Goal: Task Accomplishment & Management: Use online tool/utility

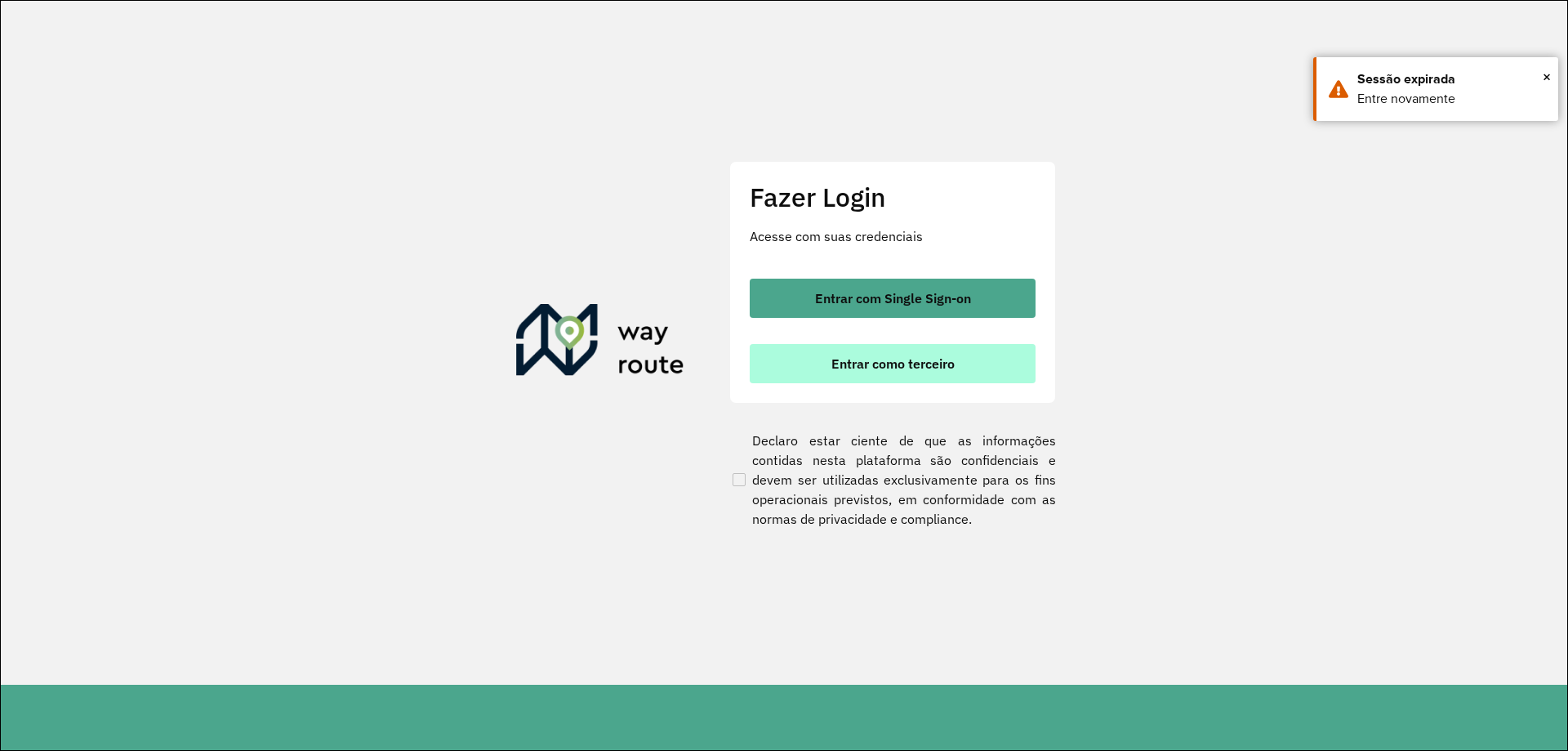
click at [861, 366] on span "Entrar como terceiro" at bounding box center [893, 364] width 123 height 13
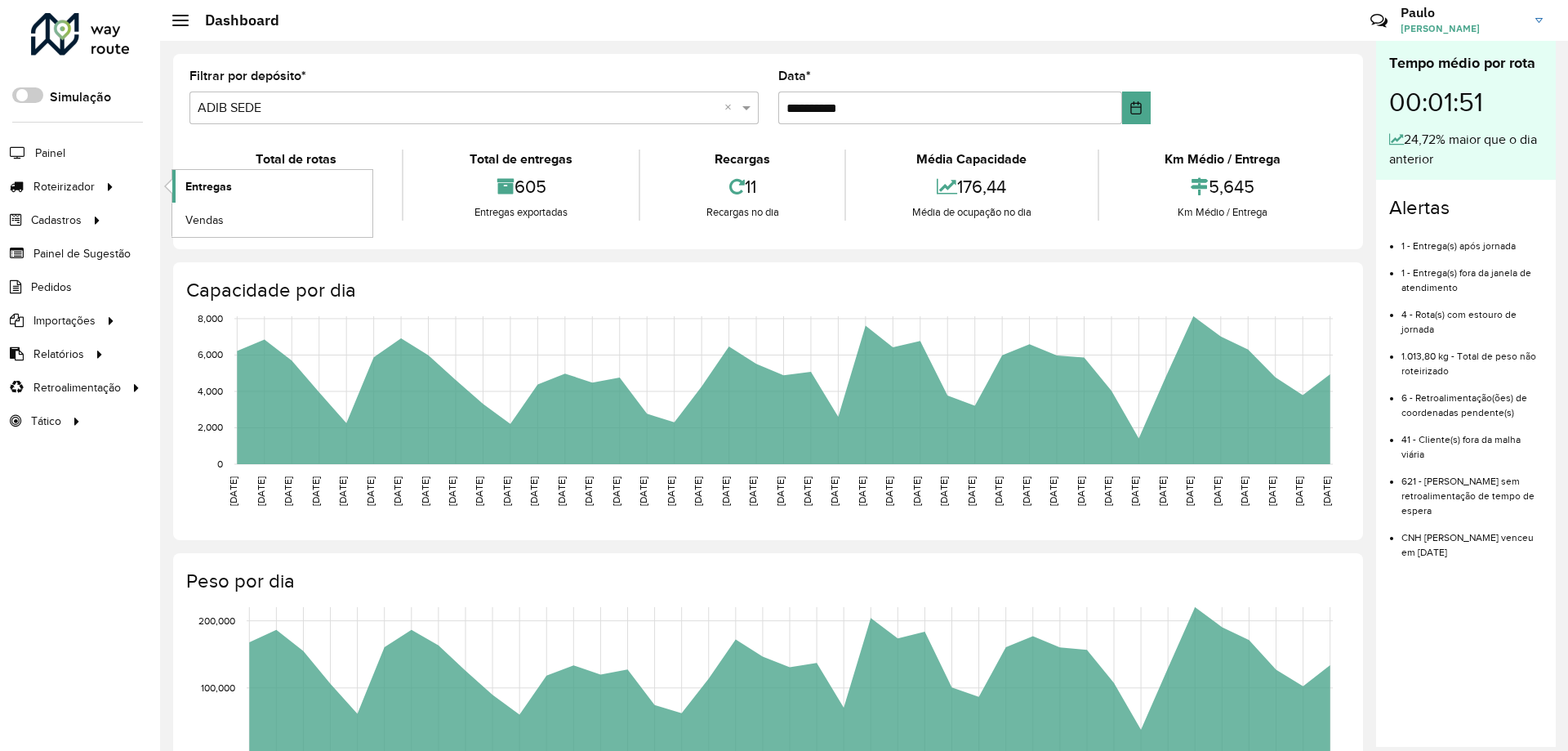
click at [240, 186] on link "Entregas" at bounding box center [272, 187] width 200 height 33
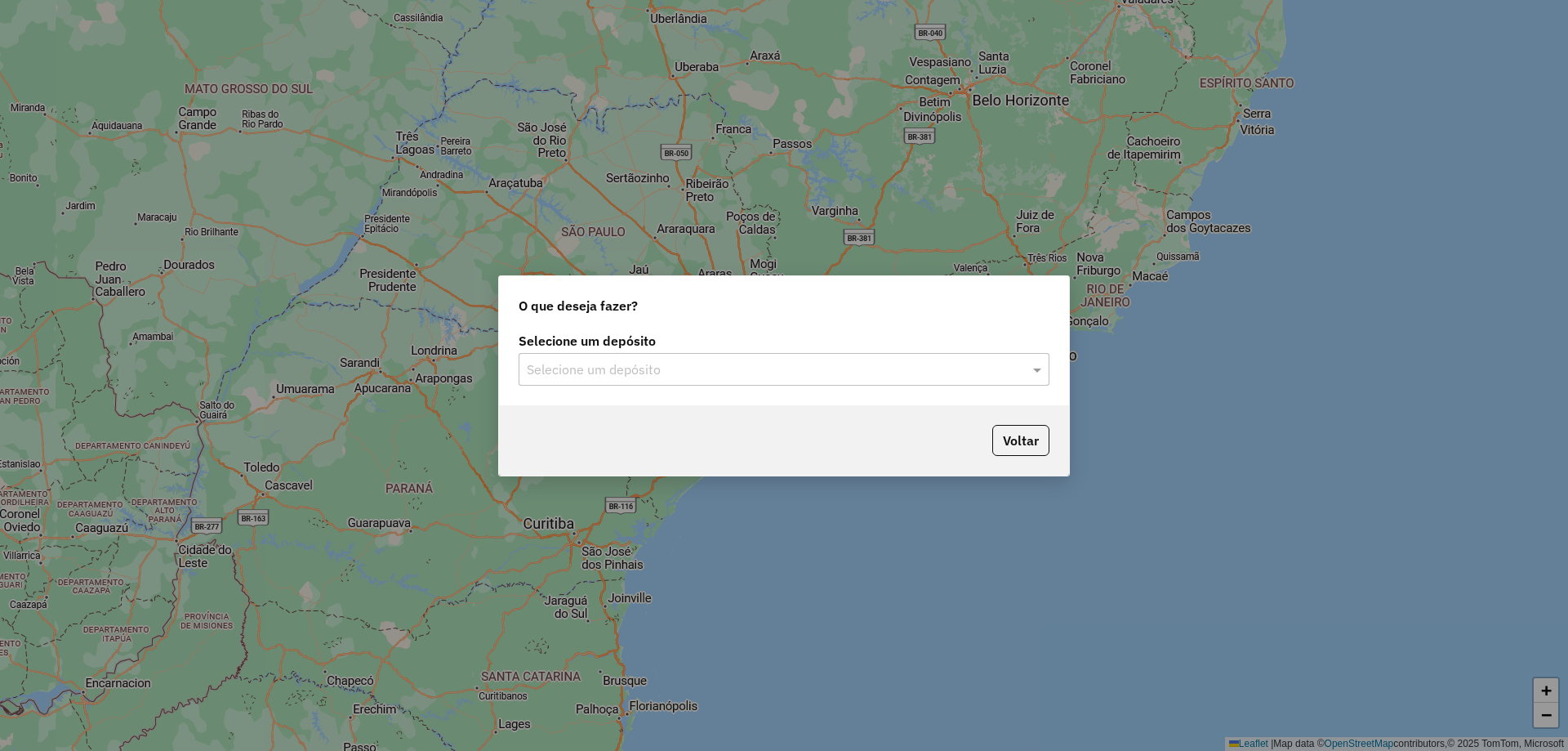
click at [670, 380] on div "Selecione um depósito" at bounding box center [784, 369] width 531 height 33
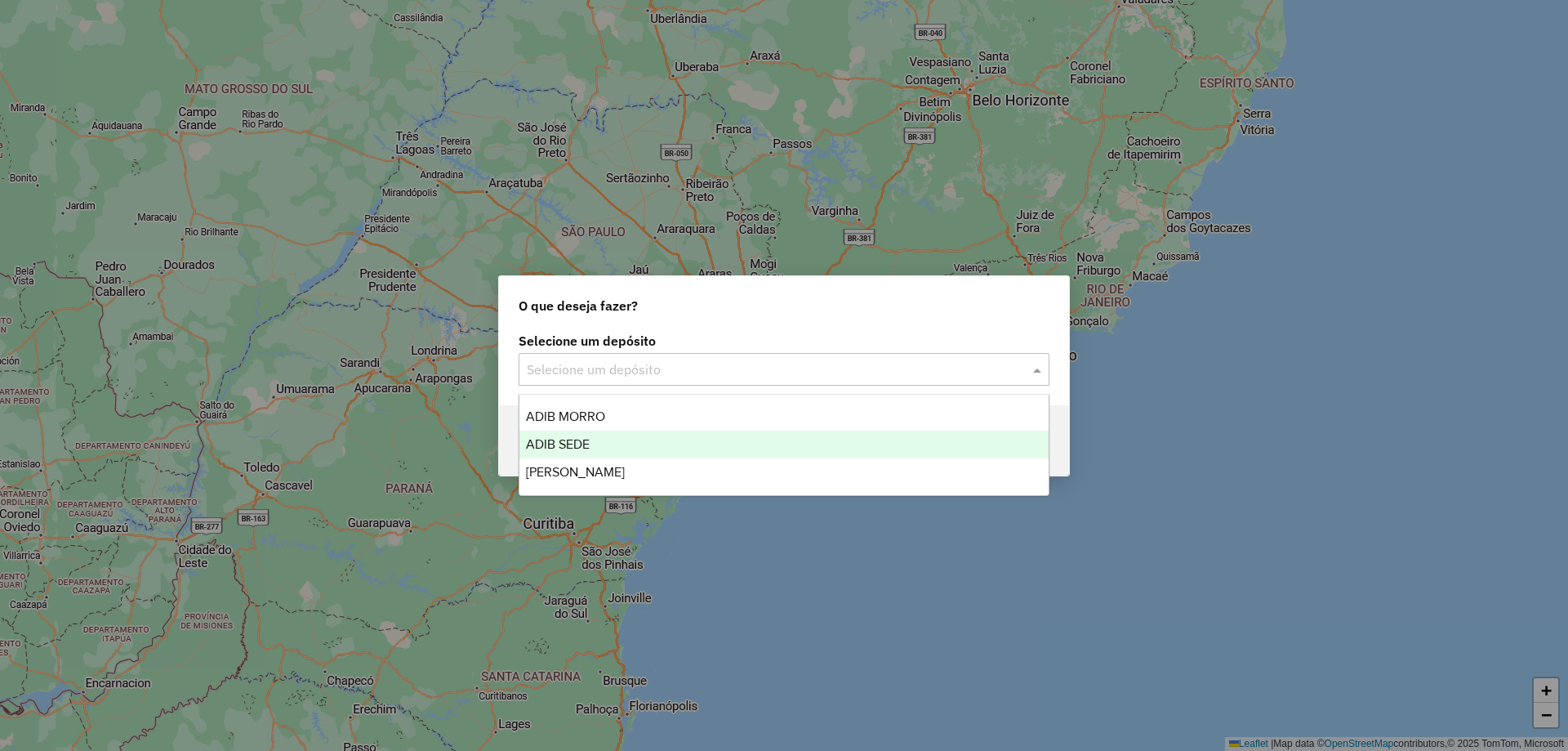
click at [655, 436] on div "ADIB SEDE" at bounding box center [784, 444] width 529 height 28
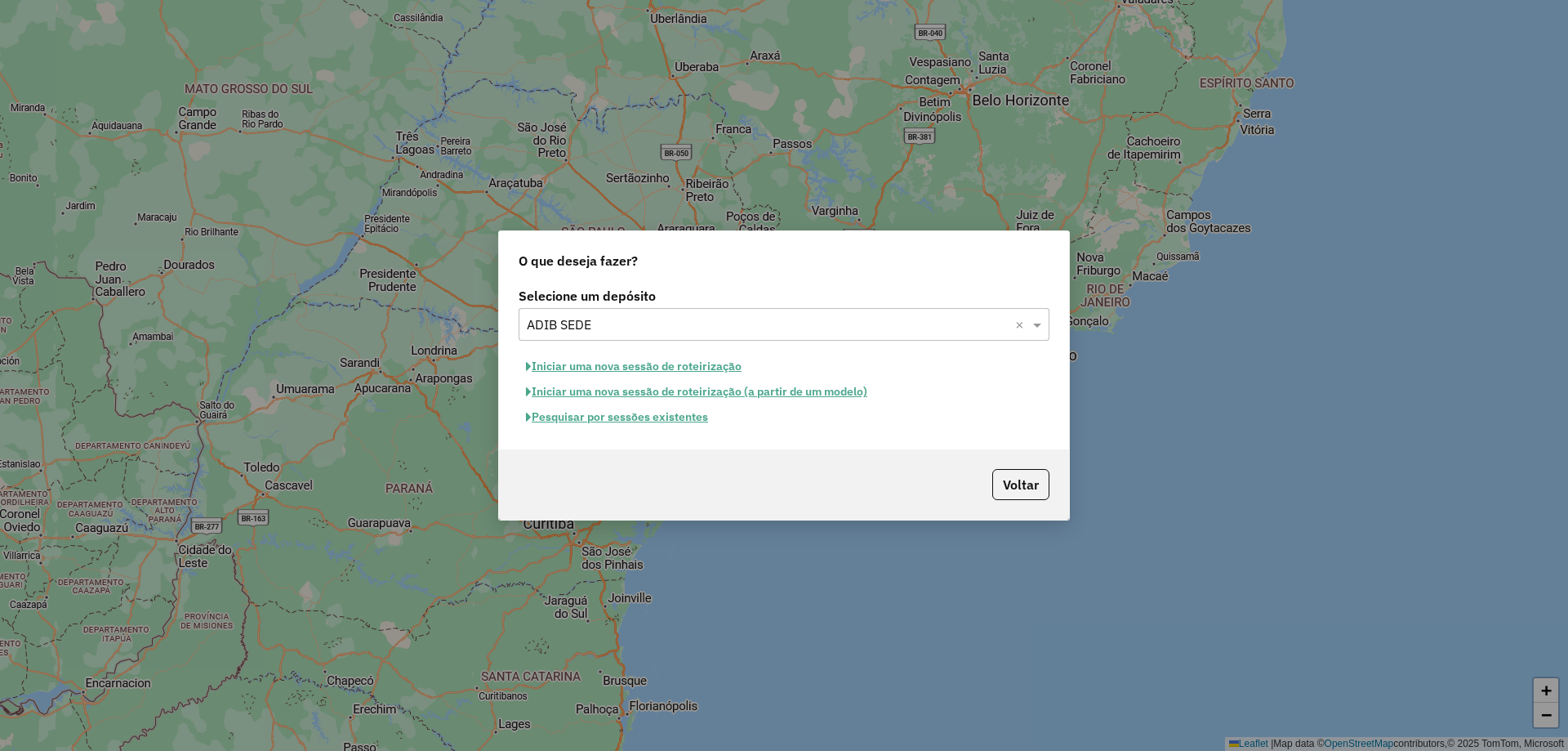
click at [656, 422] on button "Pesquisar por sessões existentes" at bounding box center [617, 417] width 197 height 26
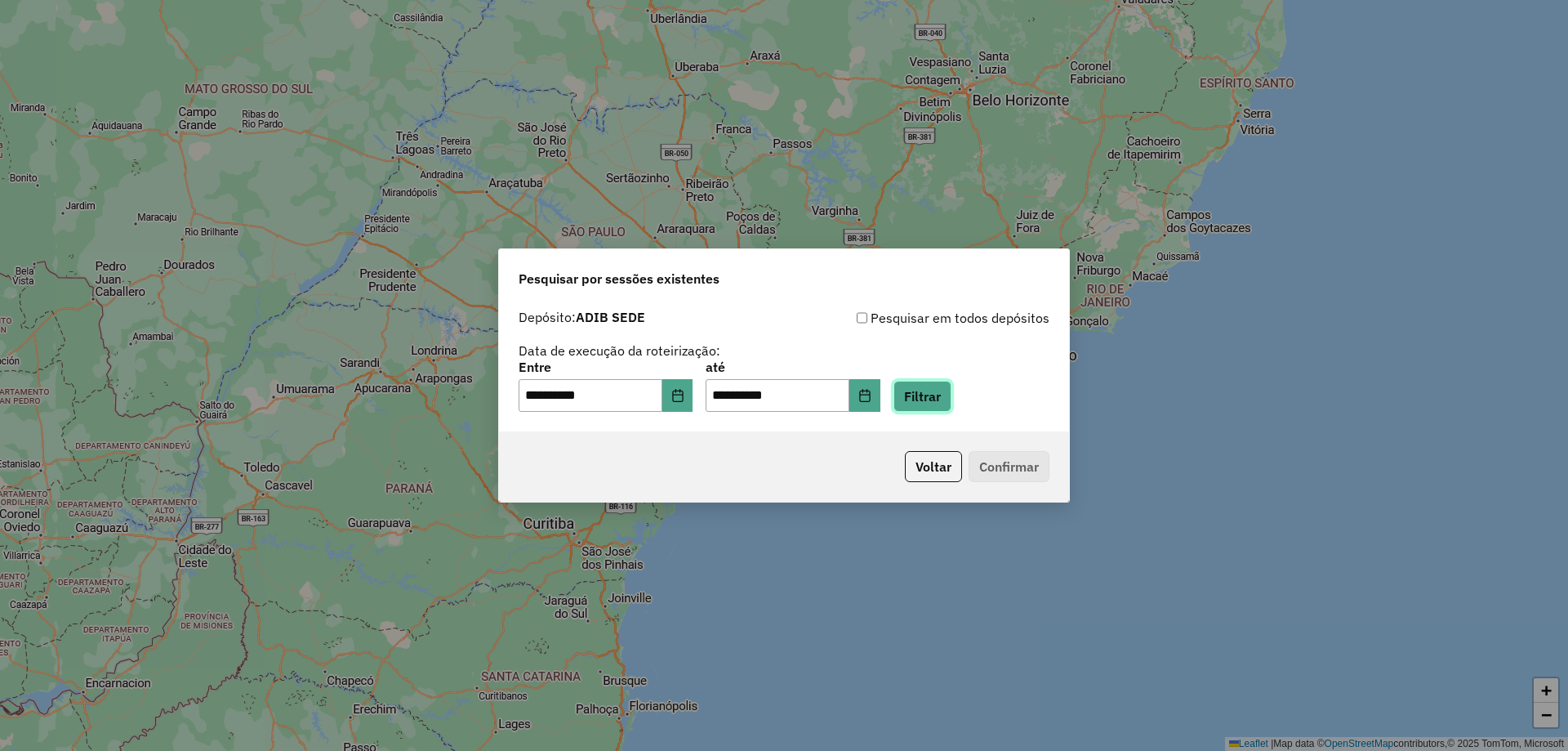
click at [919, 399] on button "Filtrar" at bounding box center [922, 397] width 58 height 31
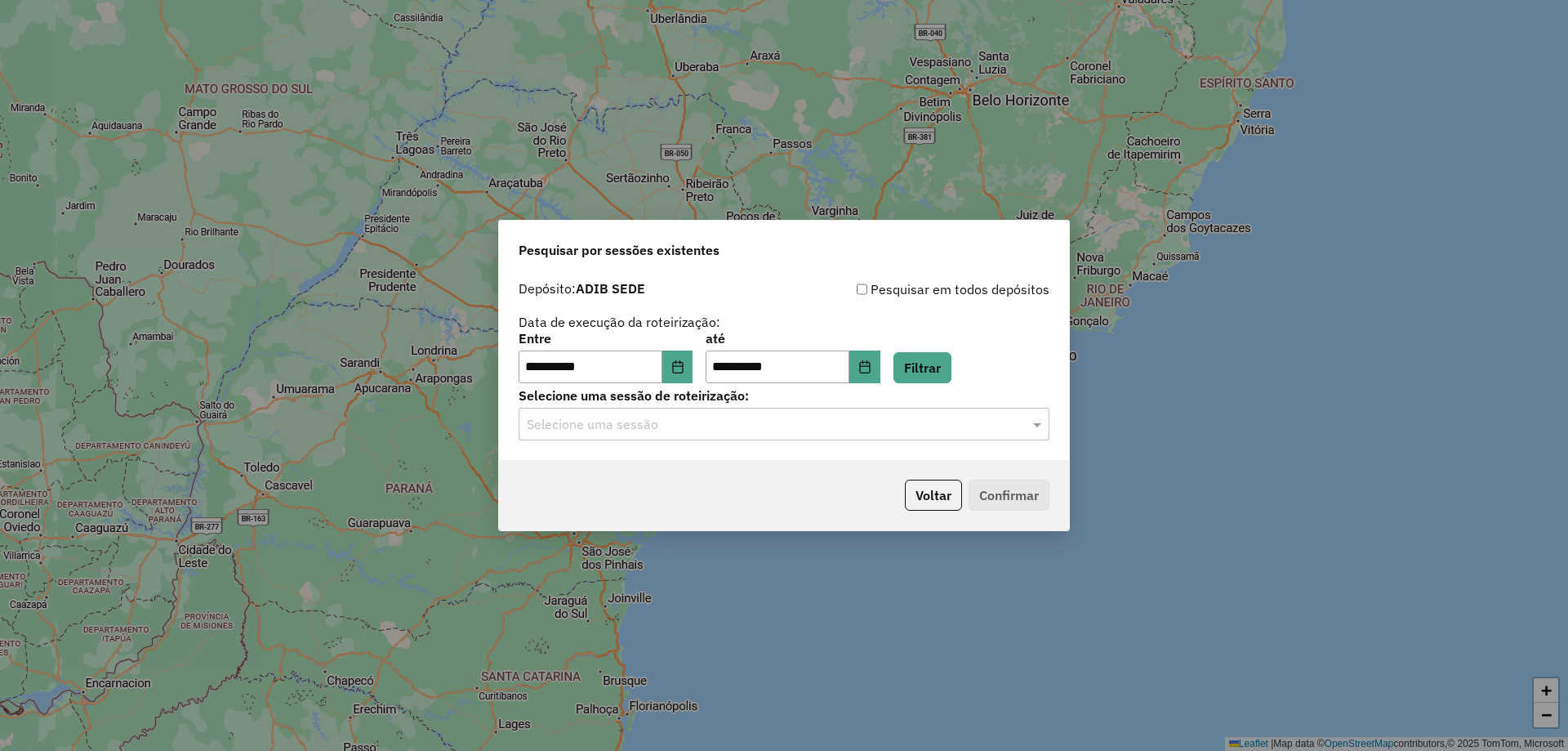
click at [754, 441] on div "**********" at bounding box center [784, 366] width 570 height 187
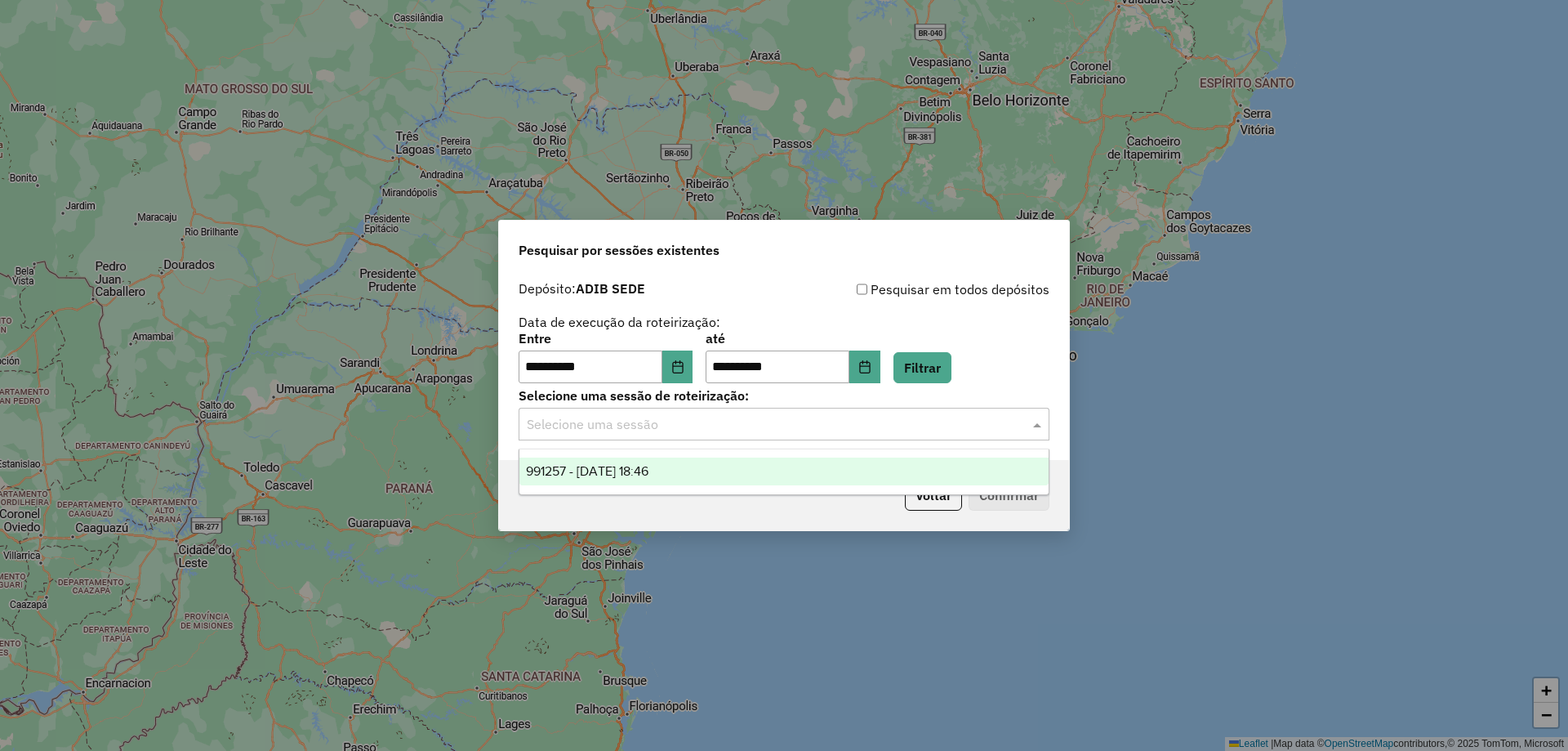
click at [753, 436] on div "Selecione uma sessão" at bounding box center [784, 424] width 531 height 33
click at [735, 472] on div "991257 - 19/08/2025 18:46" at bounding box center [784, 472] width 529 height 28
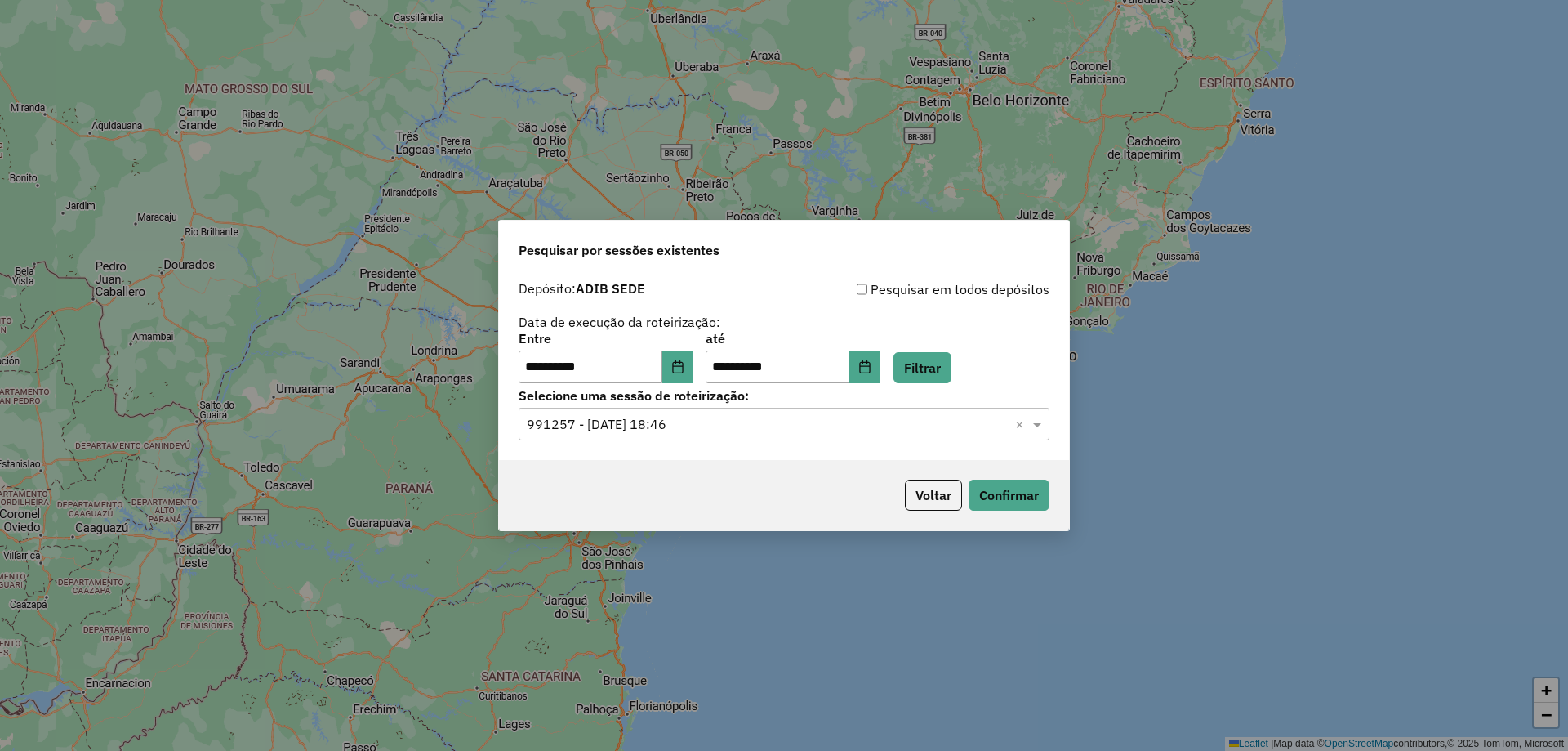
click at [1058, 497] on div "Voltar Confirmar" at bounding box center [784, 495] width 570 height 70
click at [1013, 501] on button "Confirmar" at bounding box center [1009, 496] width 81 height 31
click at [683, 371] on icon "Choose Date" at bounding box center [677, 367] width 11 height 13
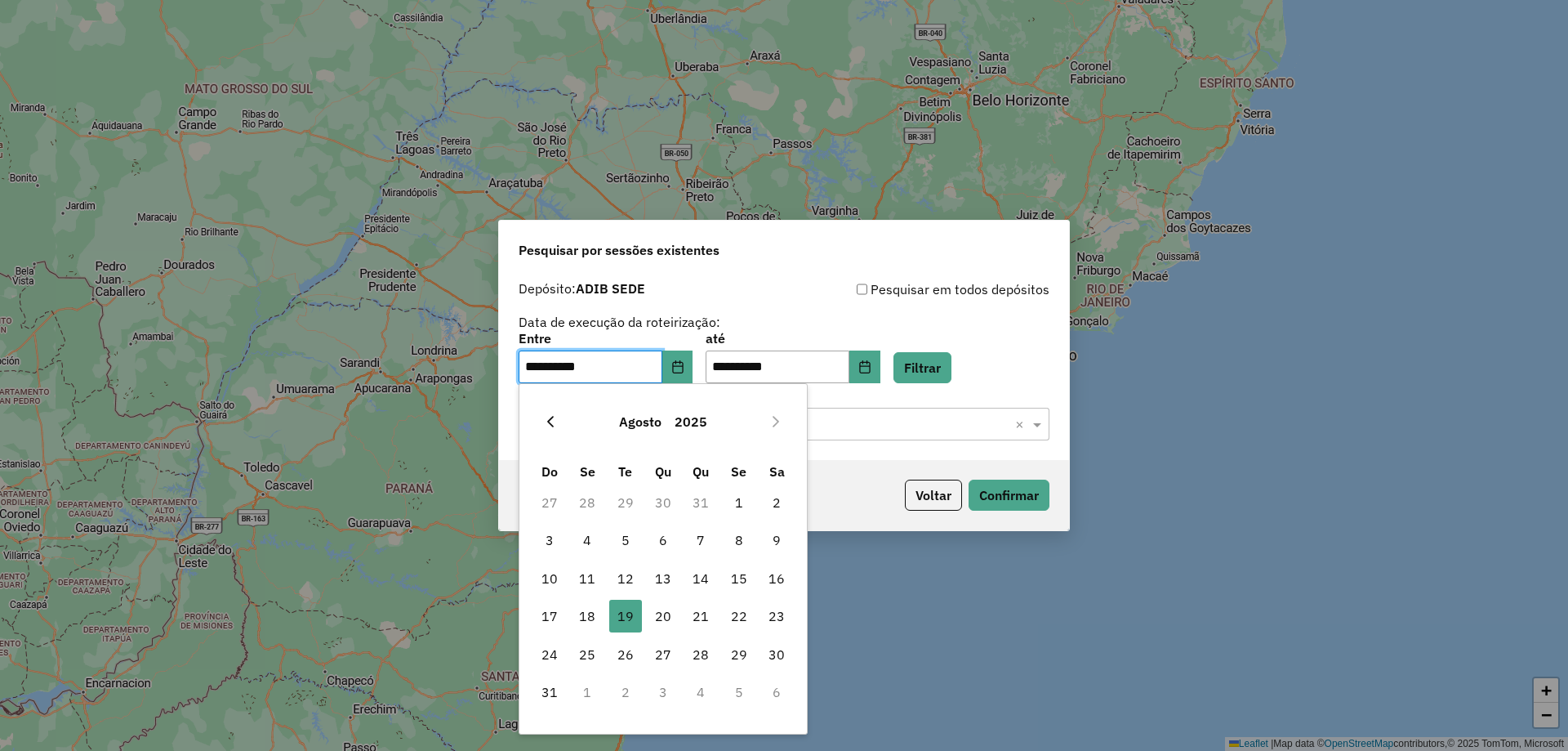
click at [547, 419] on icon "Previous Month" at bounding box center [551, 421] width 13 height 13
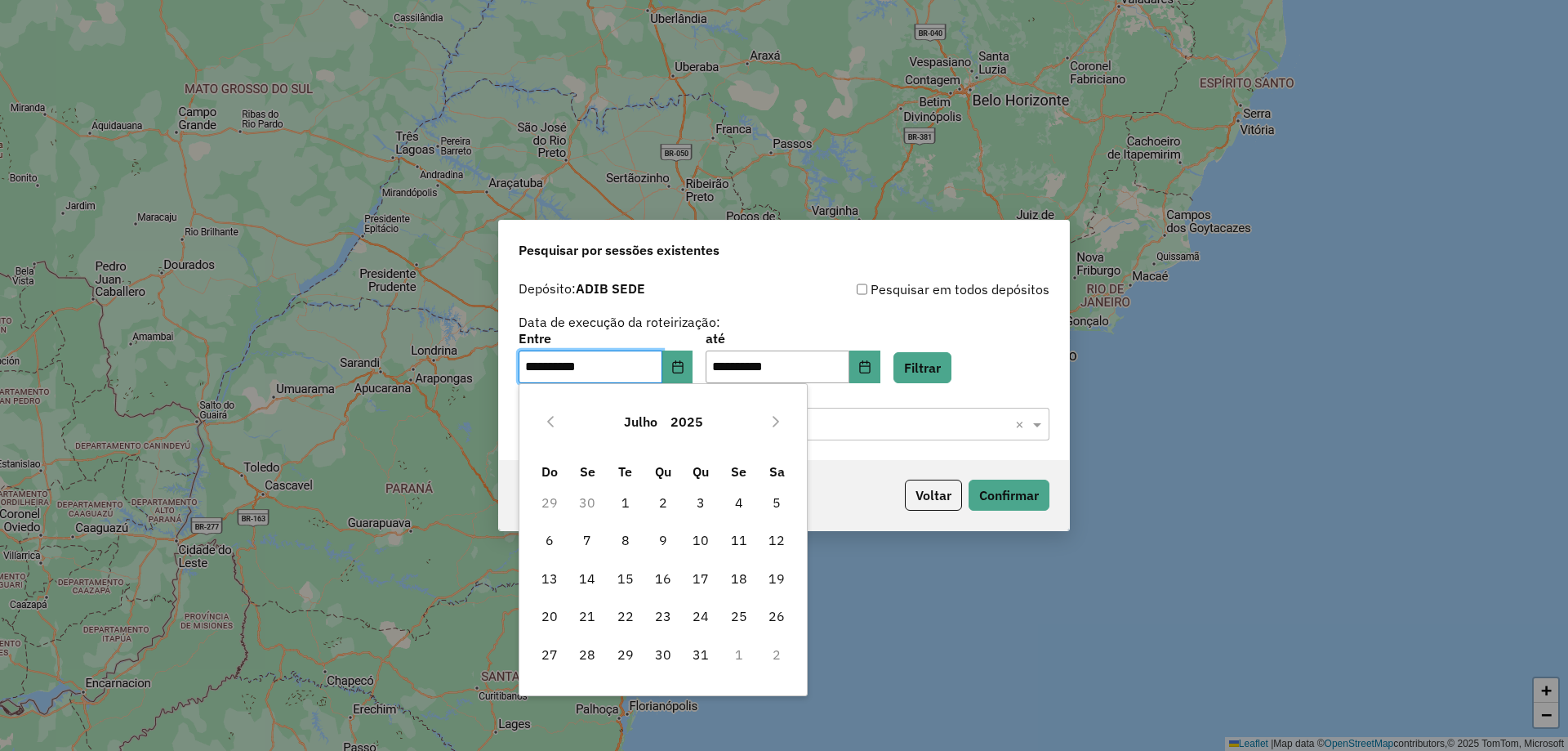
click at [547, 419] on icon "Previous Month" at bounding box center [551, 421] width 13 height 13
click at [629, 572] on span "17" at bounding box center [626, 578] width 33 height 33
type input "**********"
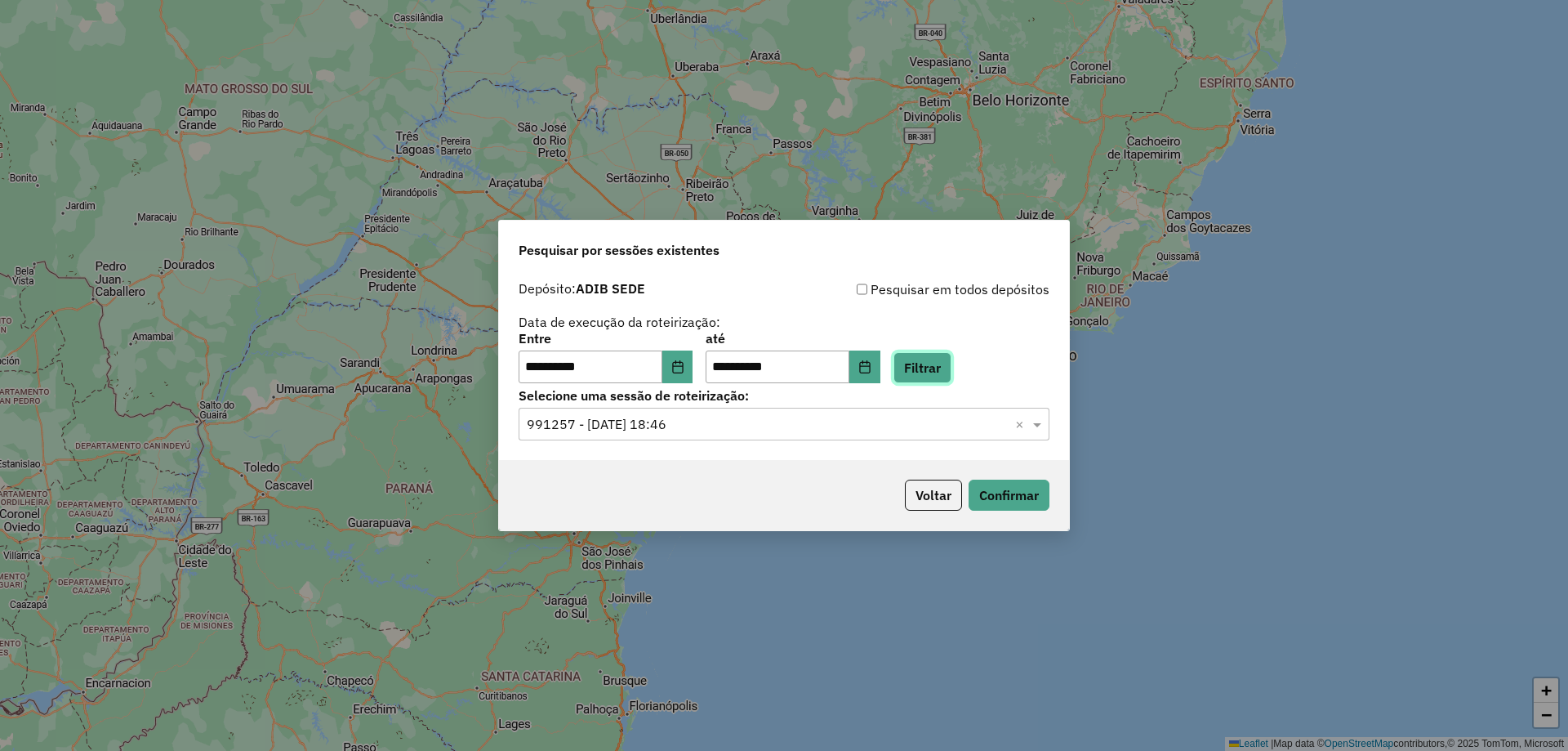
click at [921, 368] on button "Filtrar" at bounding box center [922, 368] width 58 height 31
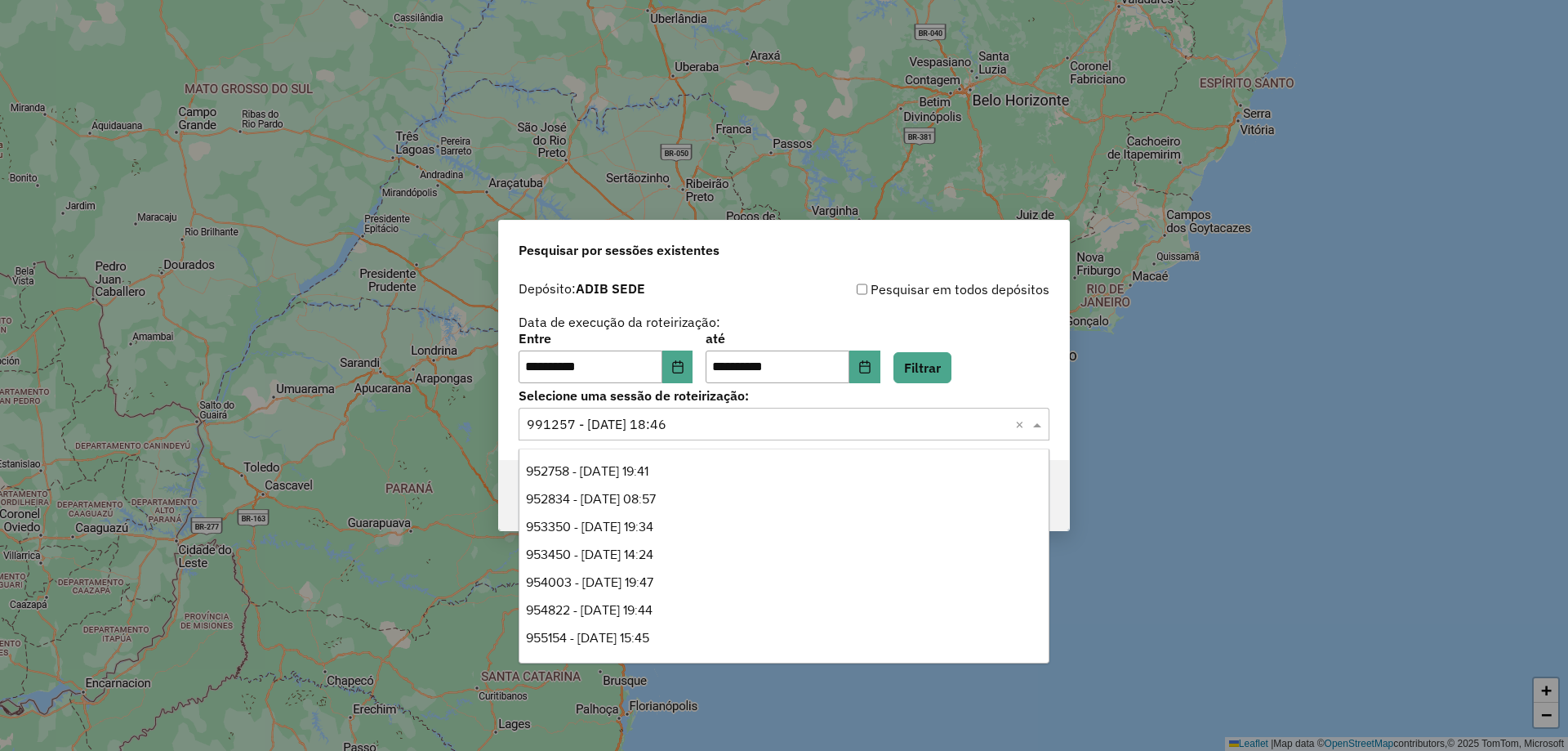
click at [683, 423] on input "text" at bounding box center [767, 425] width 481 height 20
click at [685, 476] on div "952758 - 17/06/2025 19:41" at bounding box center [784, 472] width 529 height 28
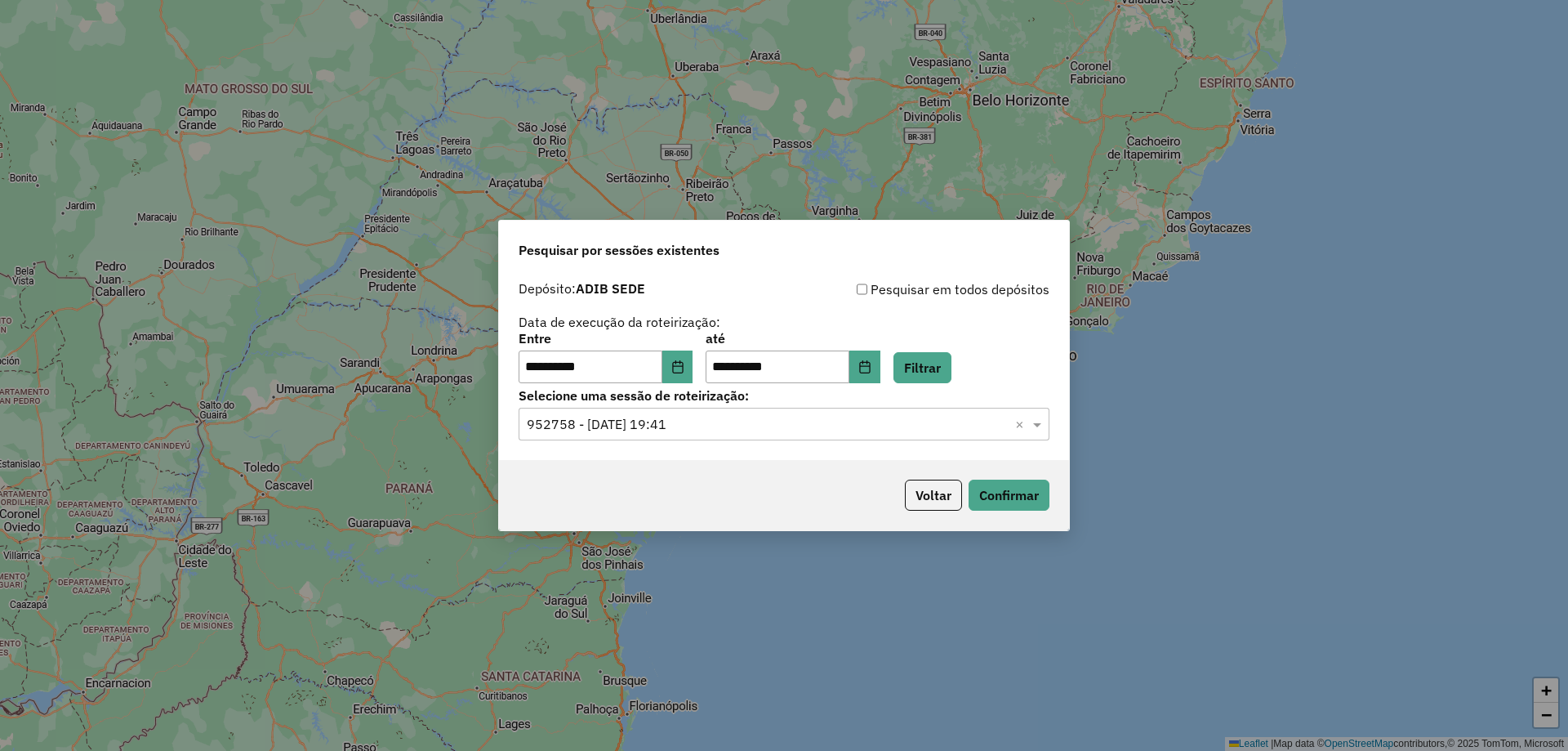
click at [694, 435] on div "Selecione uma sessão × 952758 - 17/06/2025 19:41 ×" at bounding box center [784, 424] width 531 height 33
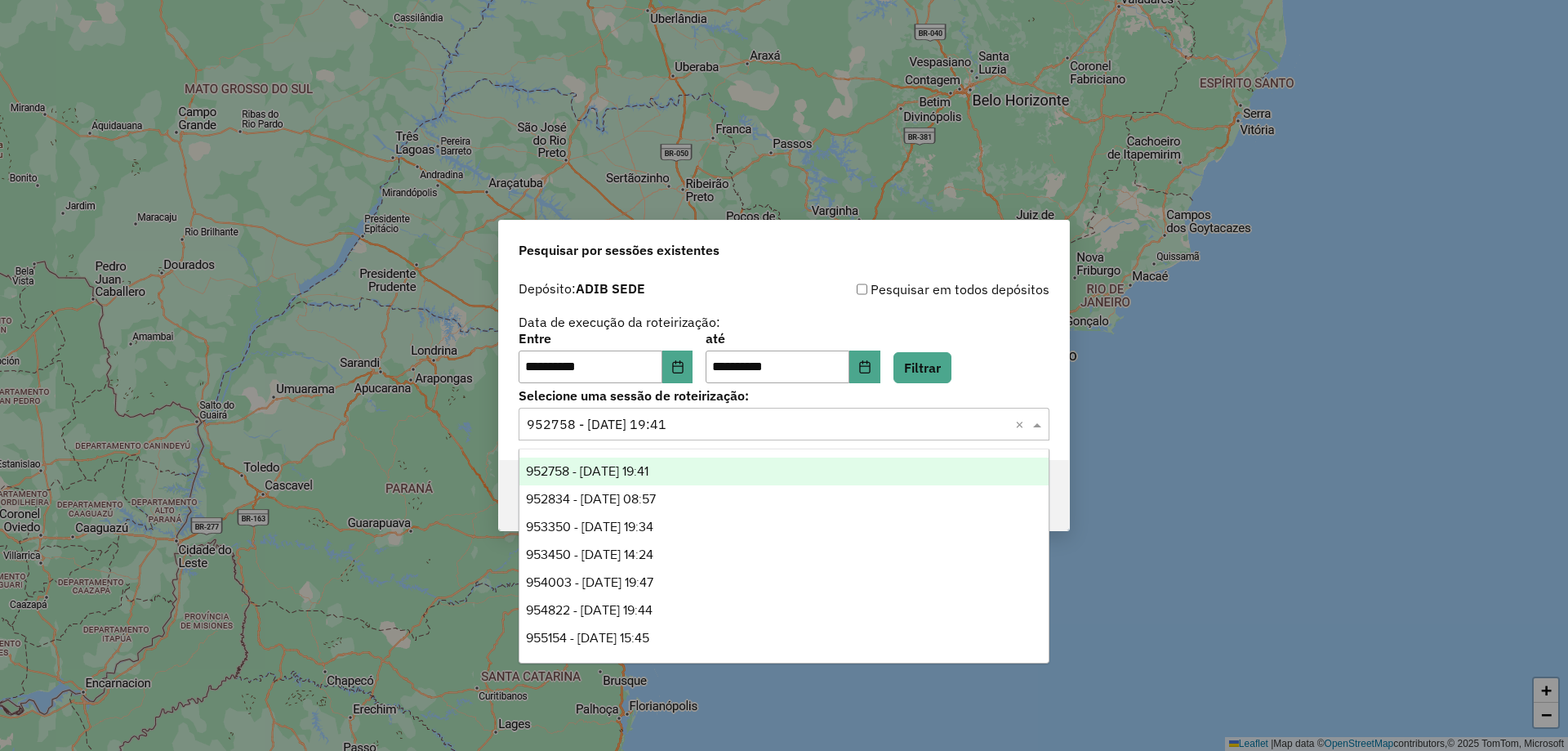
click at [688, 468] on div "952758 - 17/06/2025 19:41" at bounding box center [784, 472] width 529 height 28
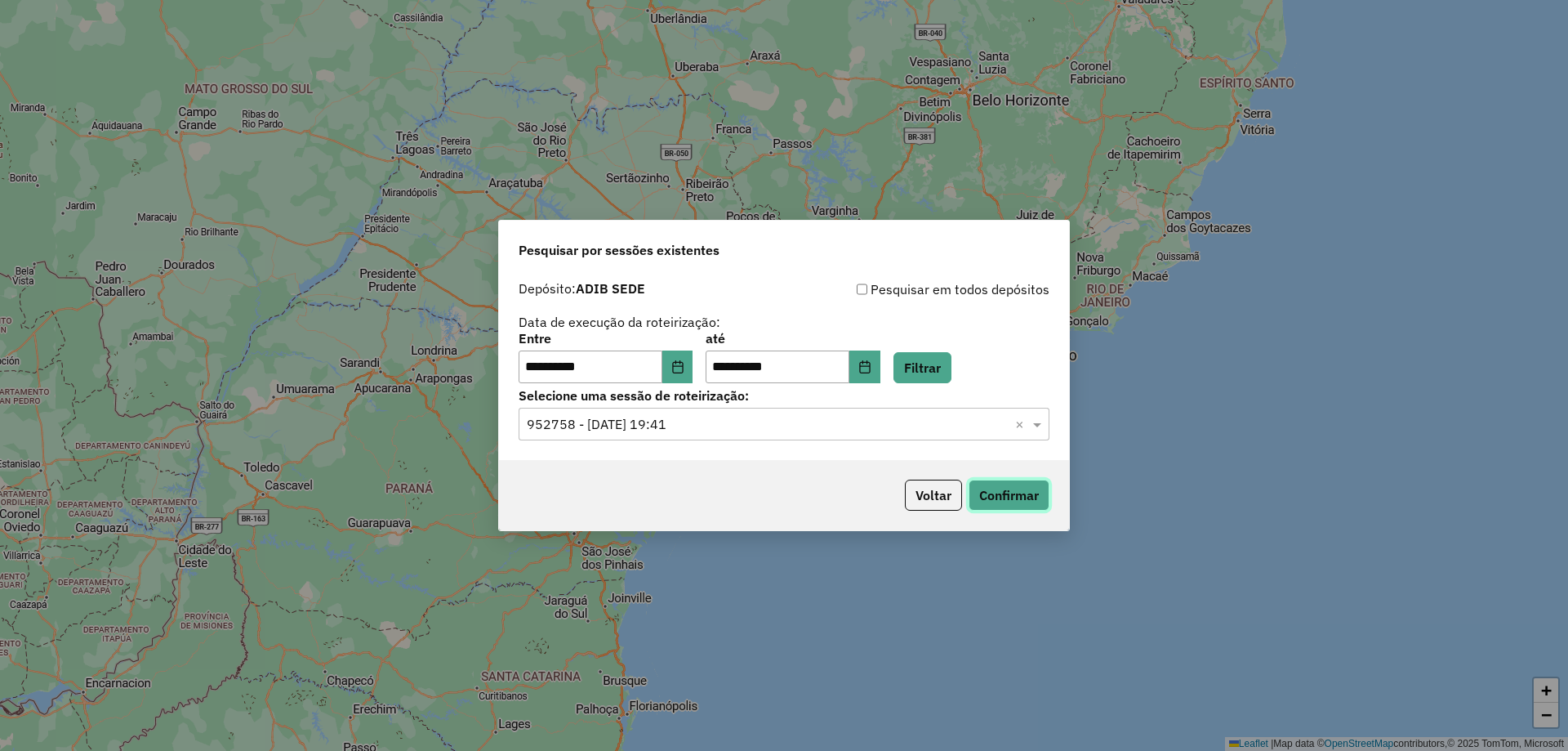
click at [981, 504] on button "Confirmar" at bounding box center [1009, 496] width 81 height 31
click at [657, 429] on input "text" at bounding box center [767, 425] width 481 height 20
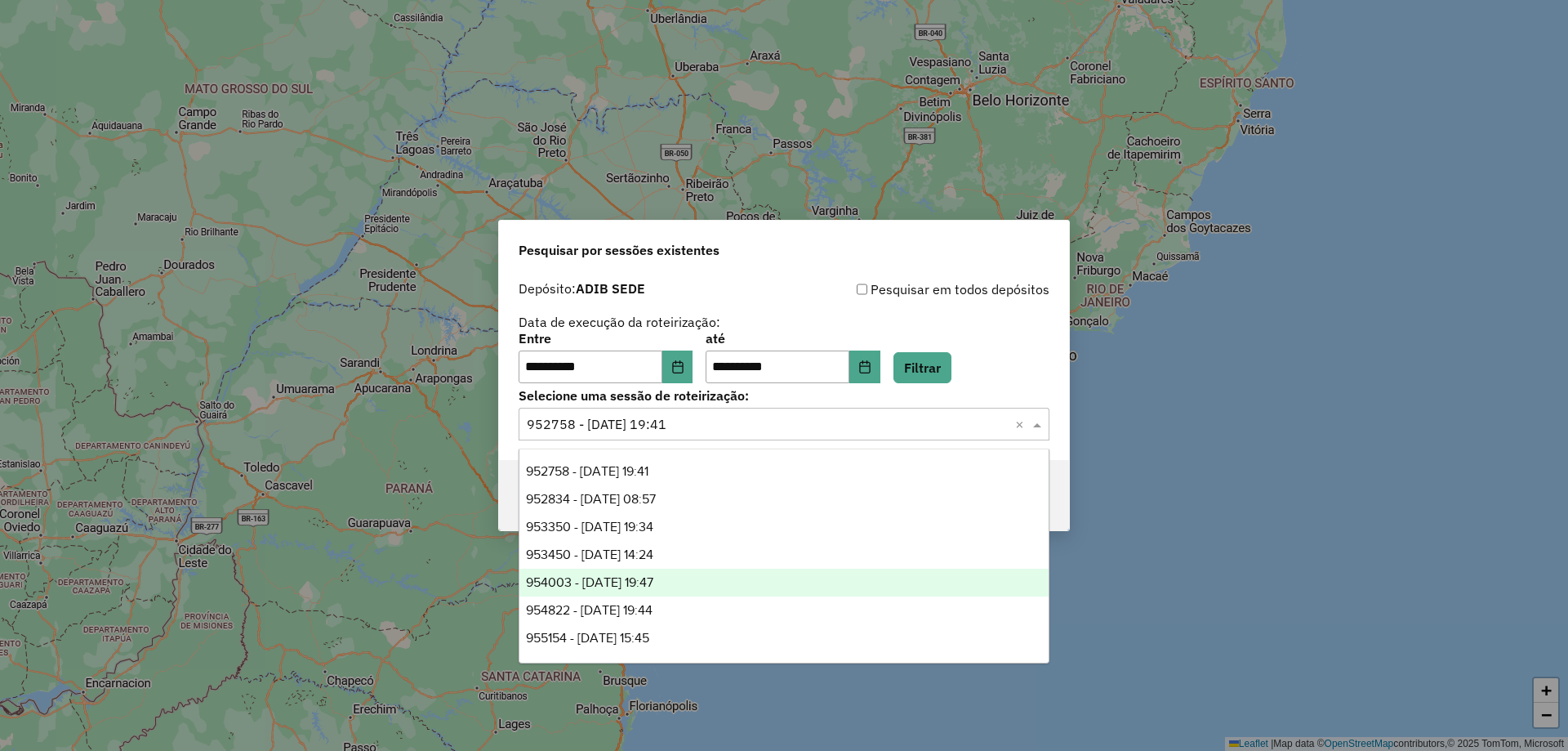
click at [653, 578] on span "954003 - 19/06/2025 19:47" at bounding box center [590, 582] width 127 height 14
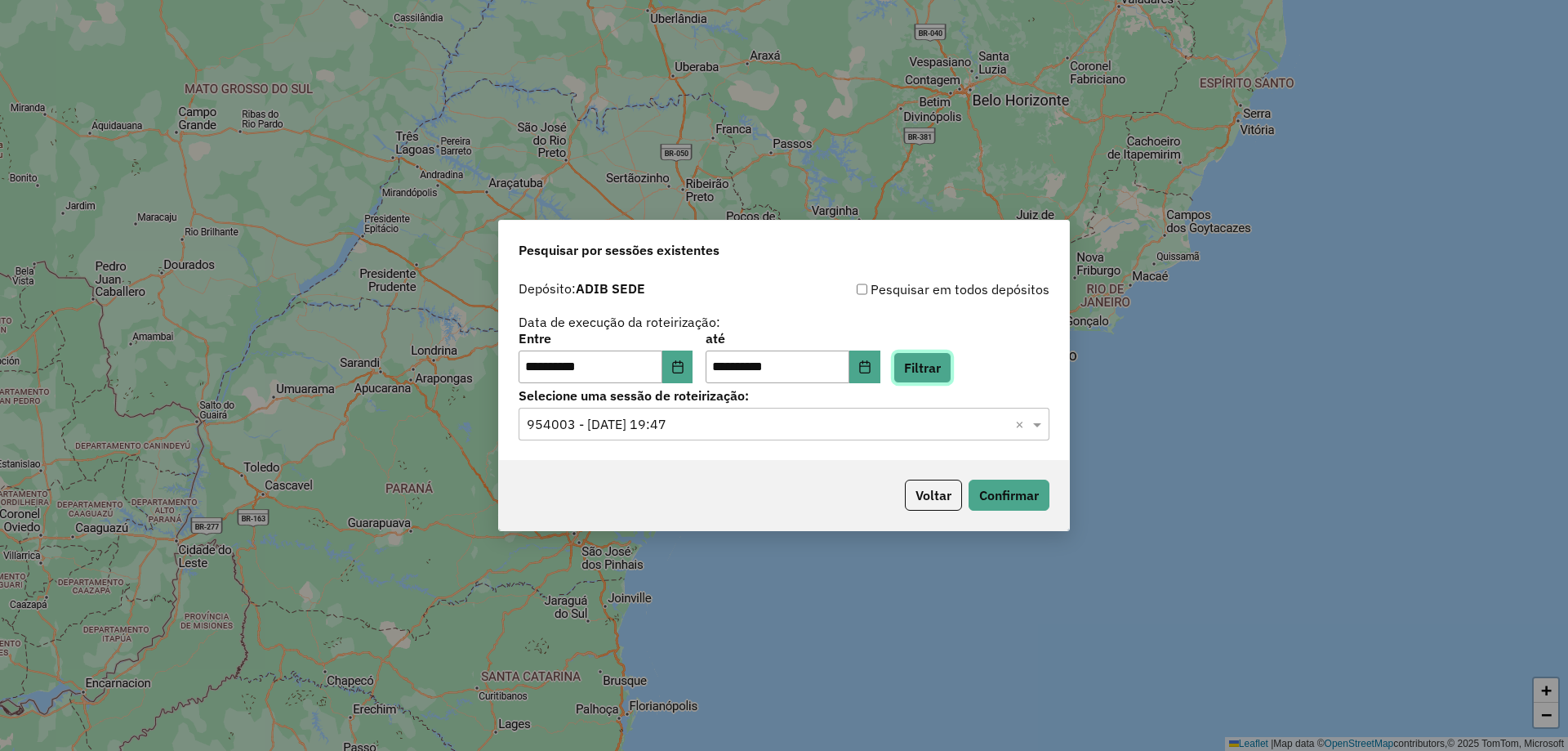
click at [951, 364] on button "Filtrar" at bounding box center [922, 368] width 58 height 31
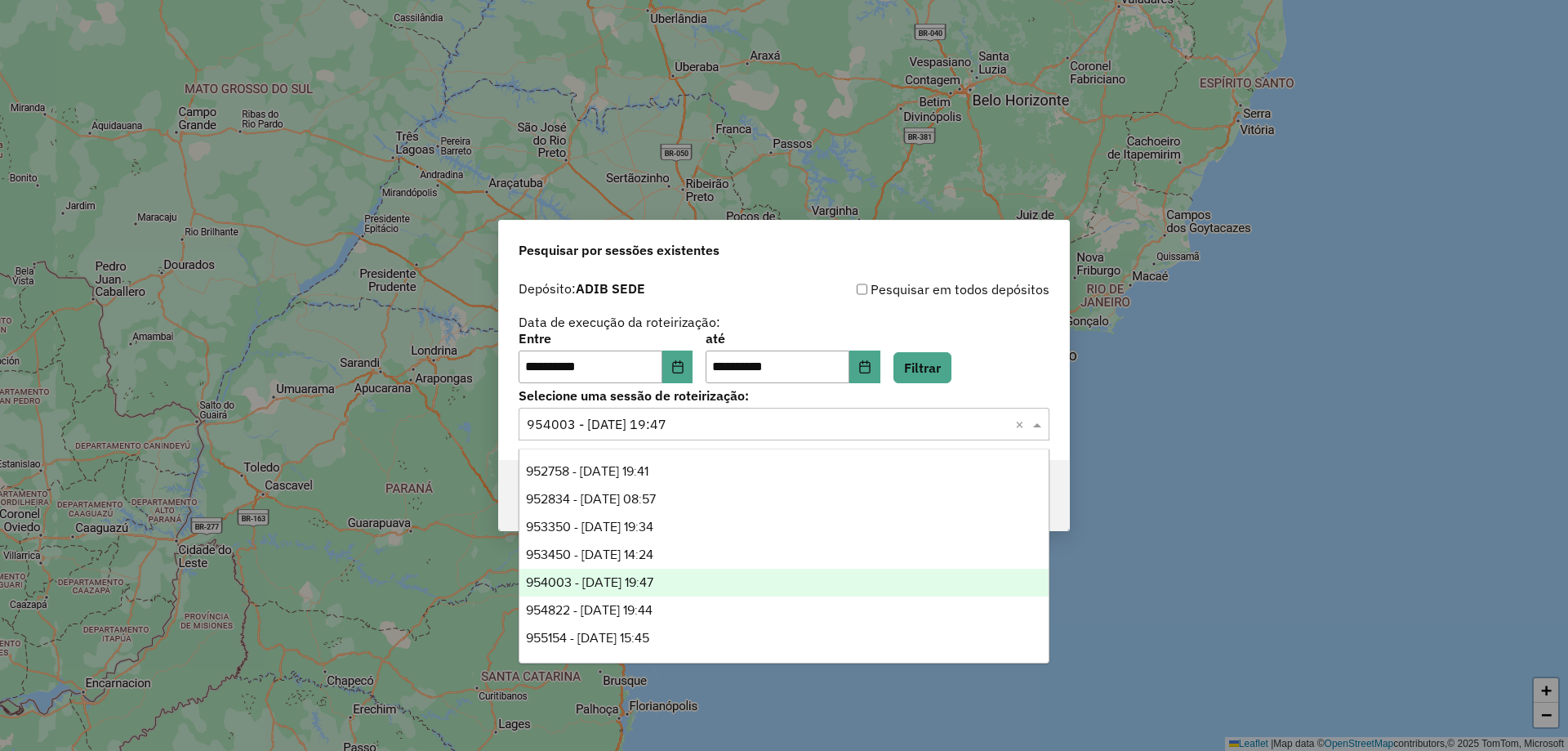
click at [708, 424] on input "text" at bounding box center [767, 425] width 481 height 20
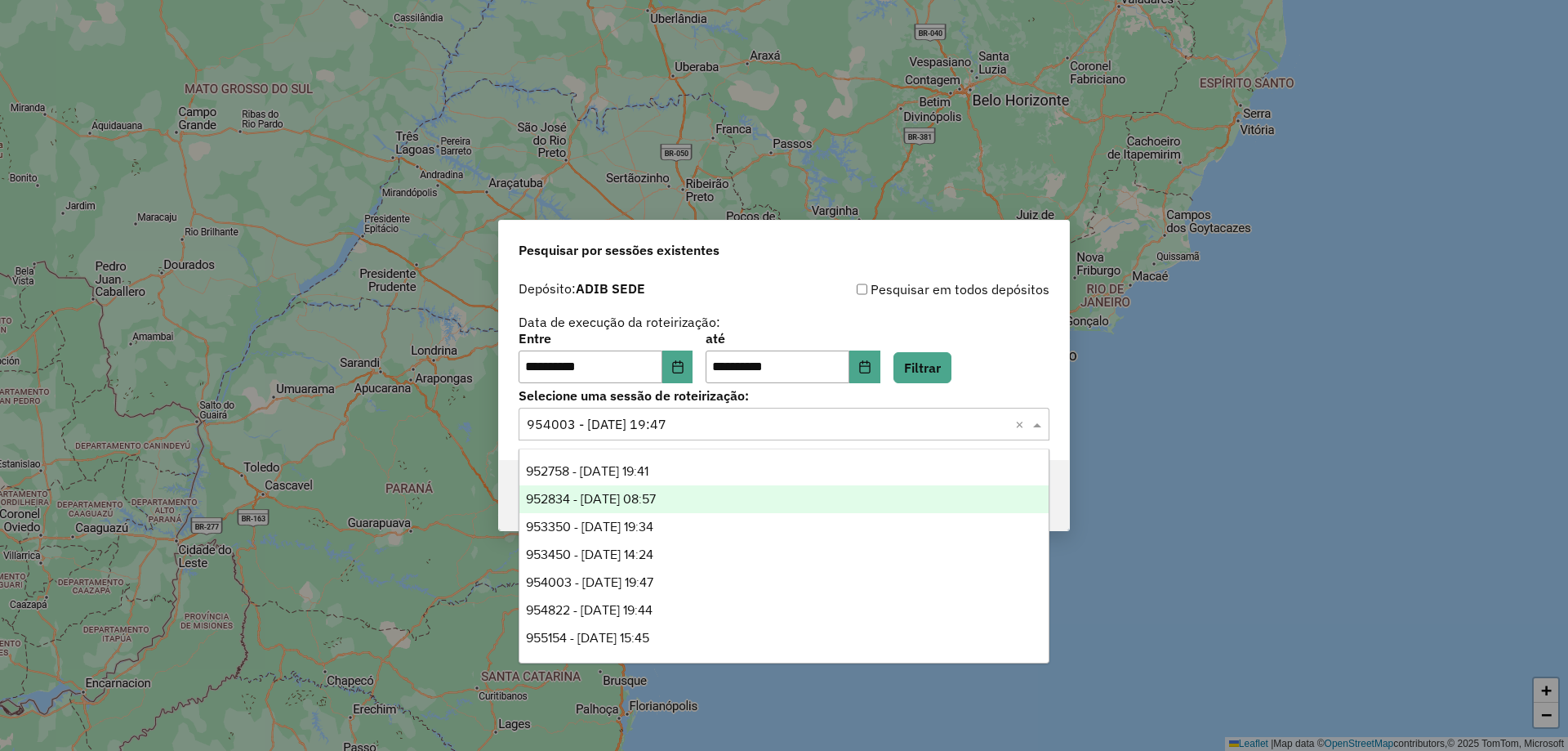
click at [1051, 383] on div "**********" at bounding box center [784, 366] width 570 height 187
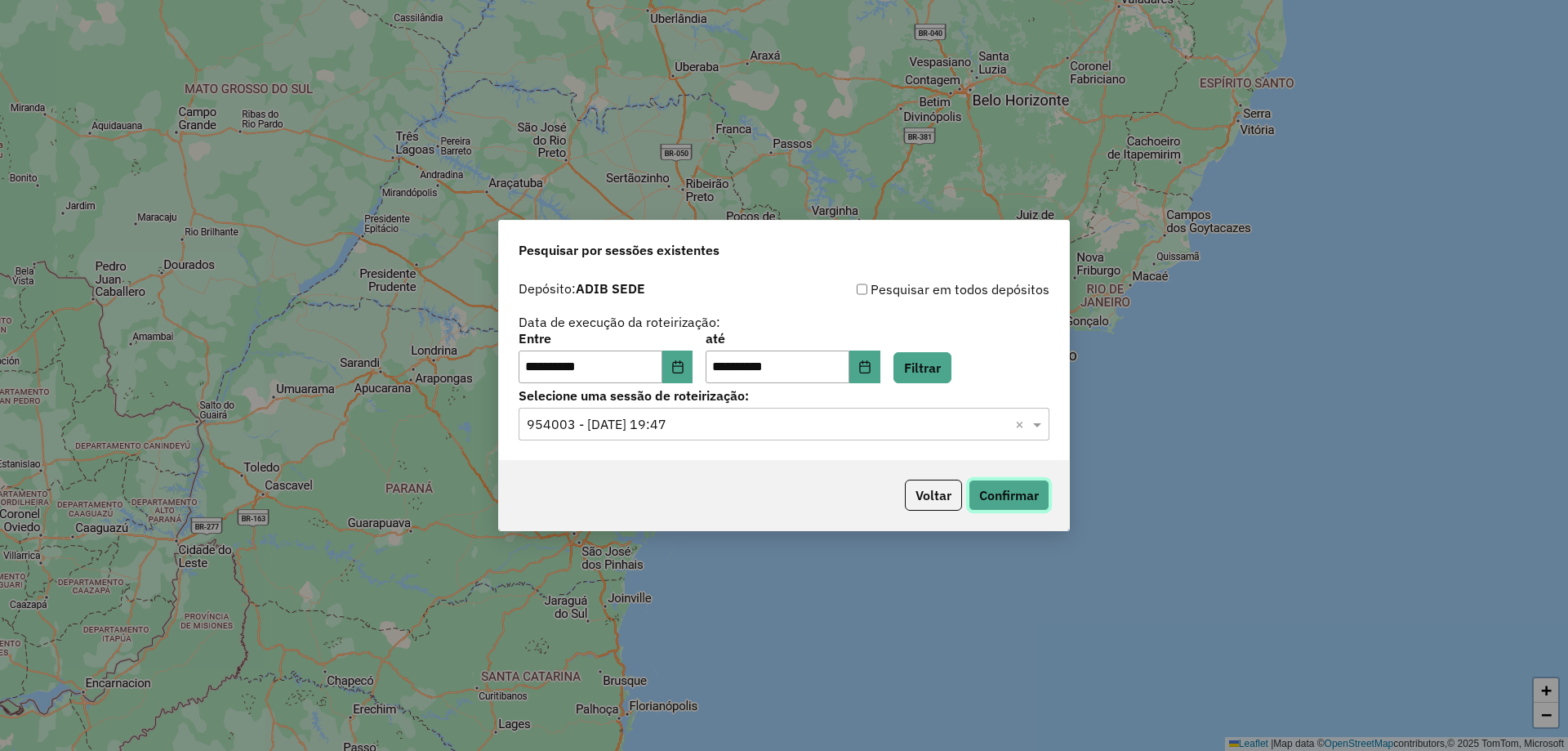
click at [1026, 501] on button "Confirmar" at bounding box center [1009, 496] width 81 height 31
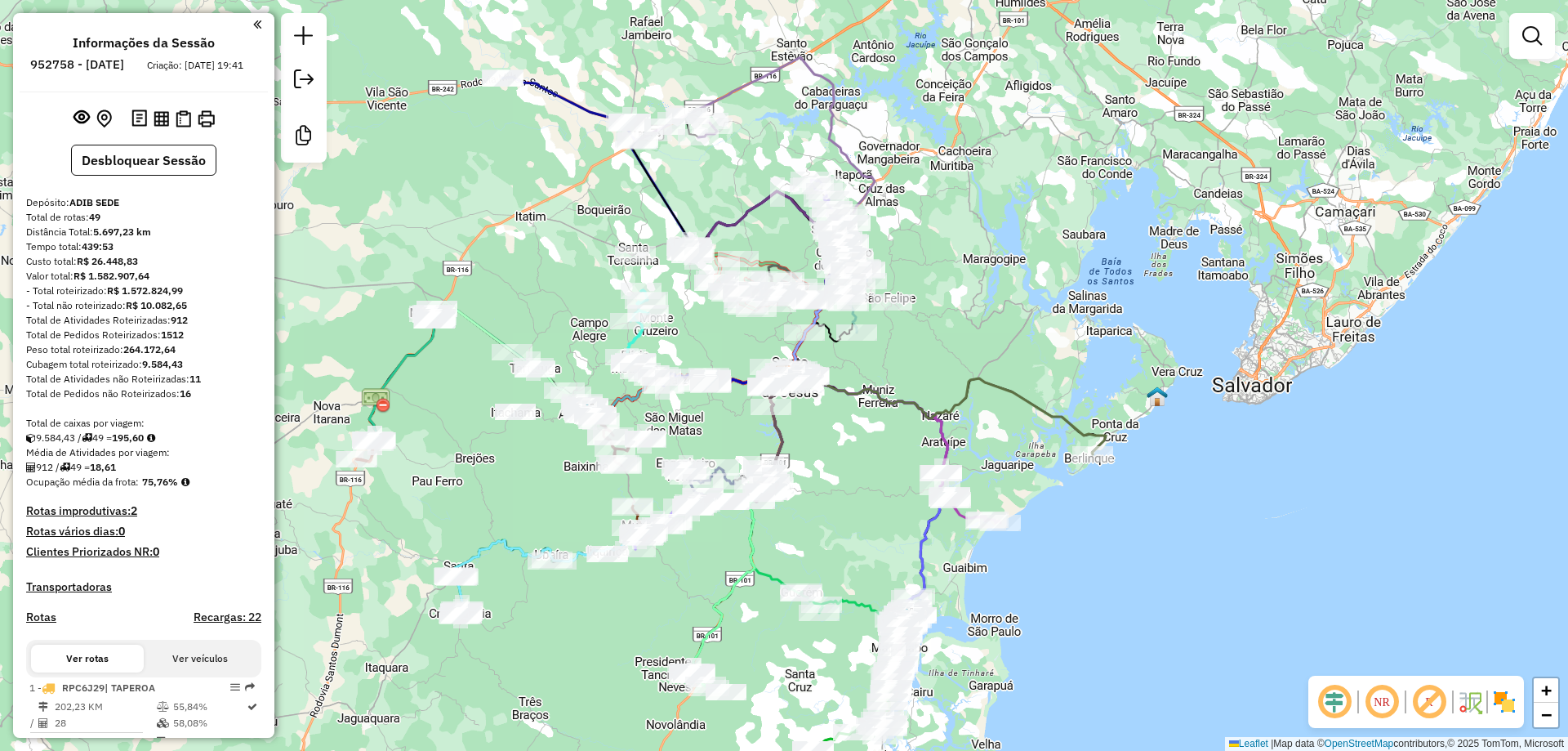
click at [1371, 695] on em at bounding box center [1381, 701] width 39 height 39
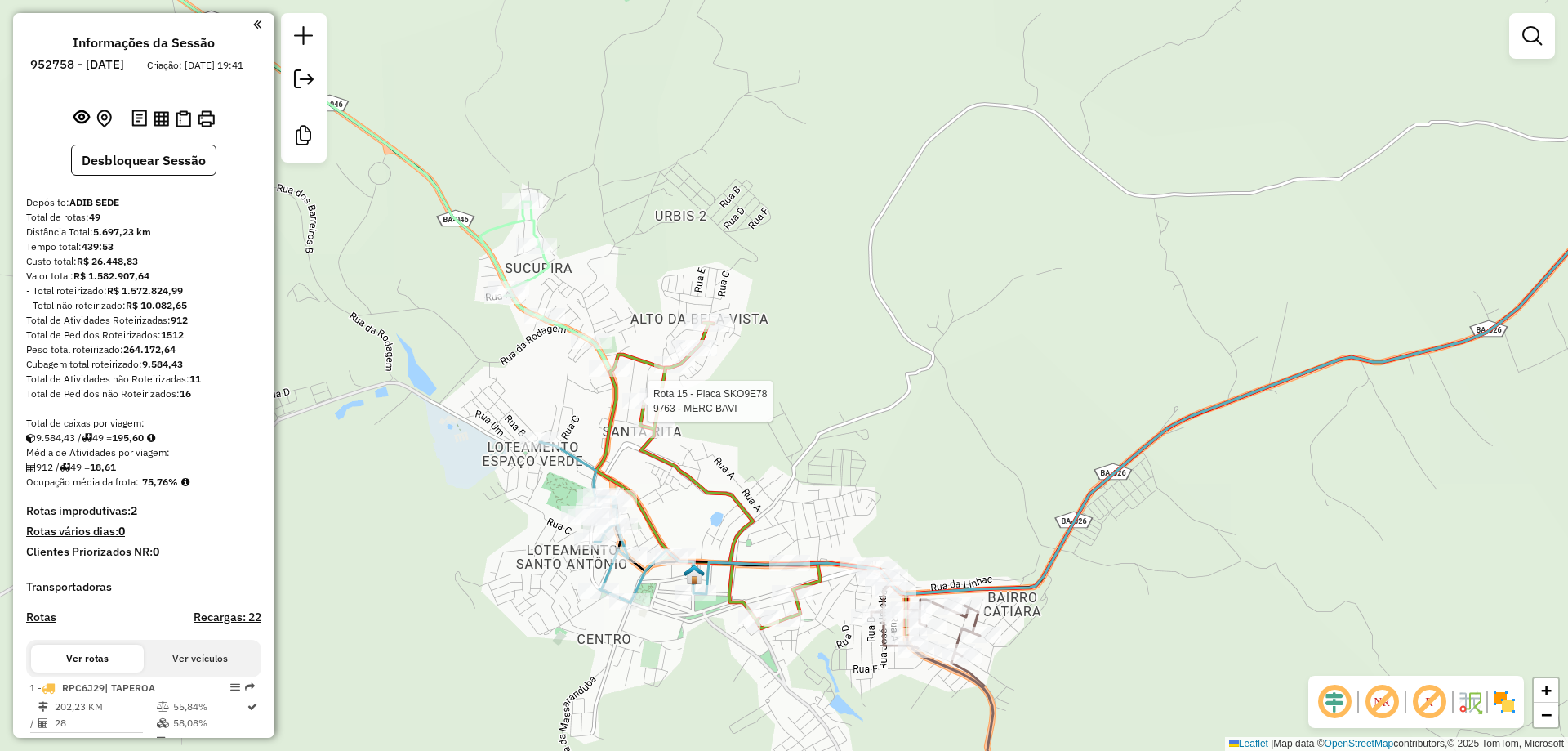
select select "**********"
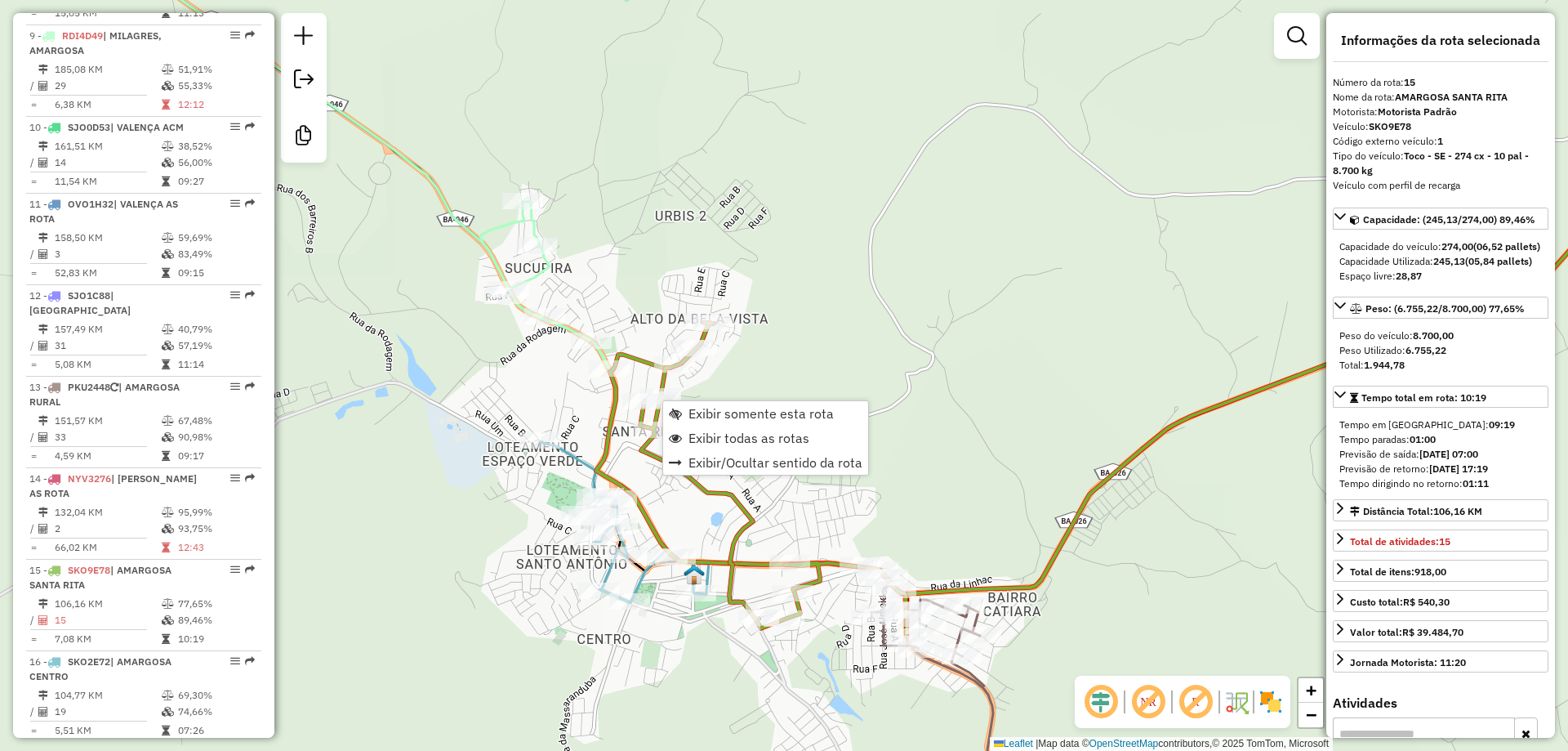
scroll to position [1828, 0]
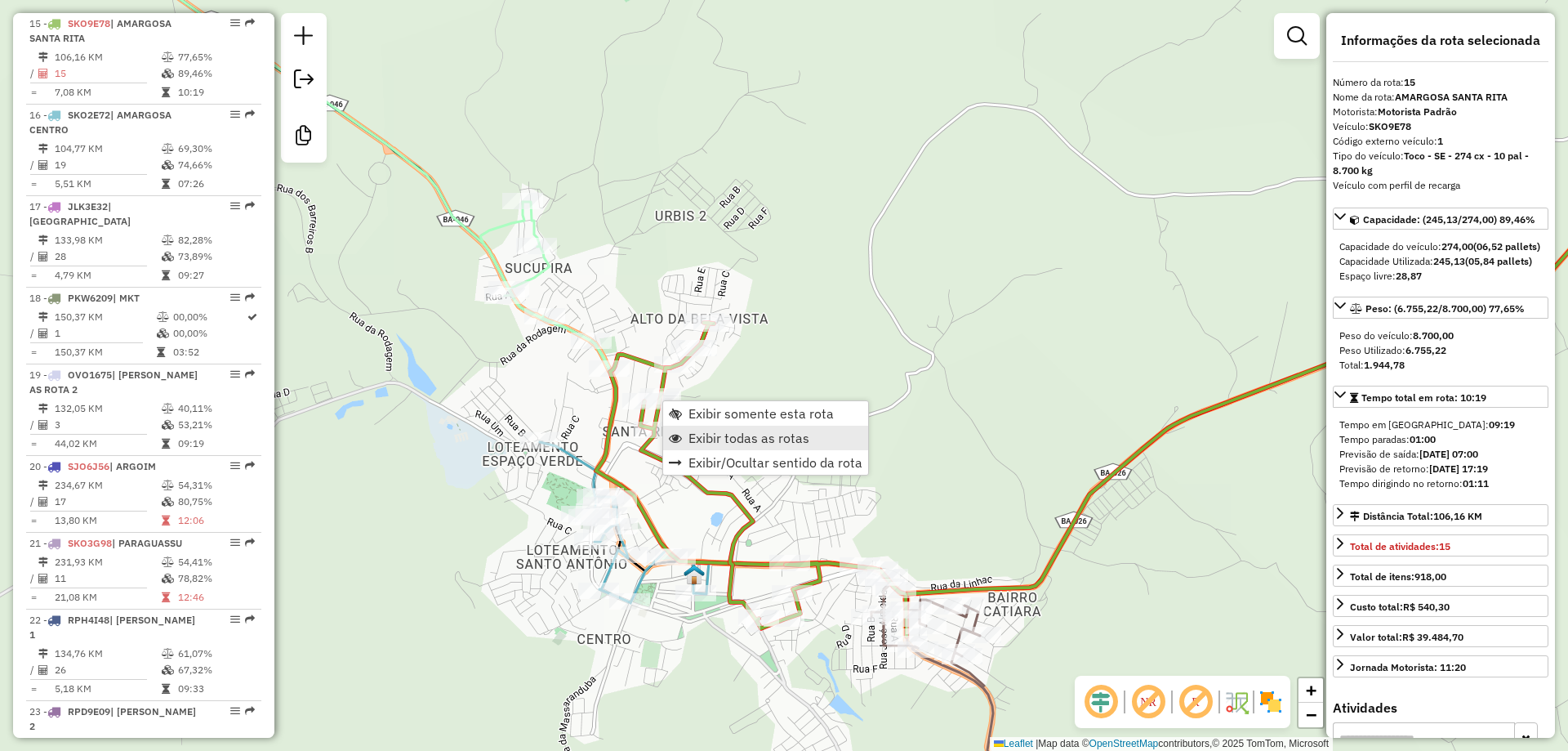
click at [708, 434] on span "Exibir todas as rotas" at bounding box center [749, 438] width 121 height 13
click at [693, 416] on span "Exibir somente esta rota" at bounding box center [753, 420] width 145 height 13
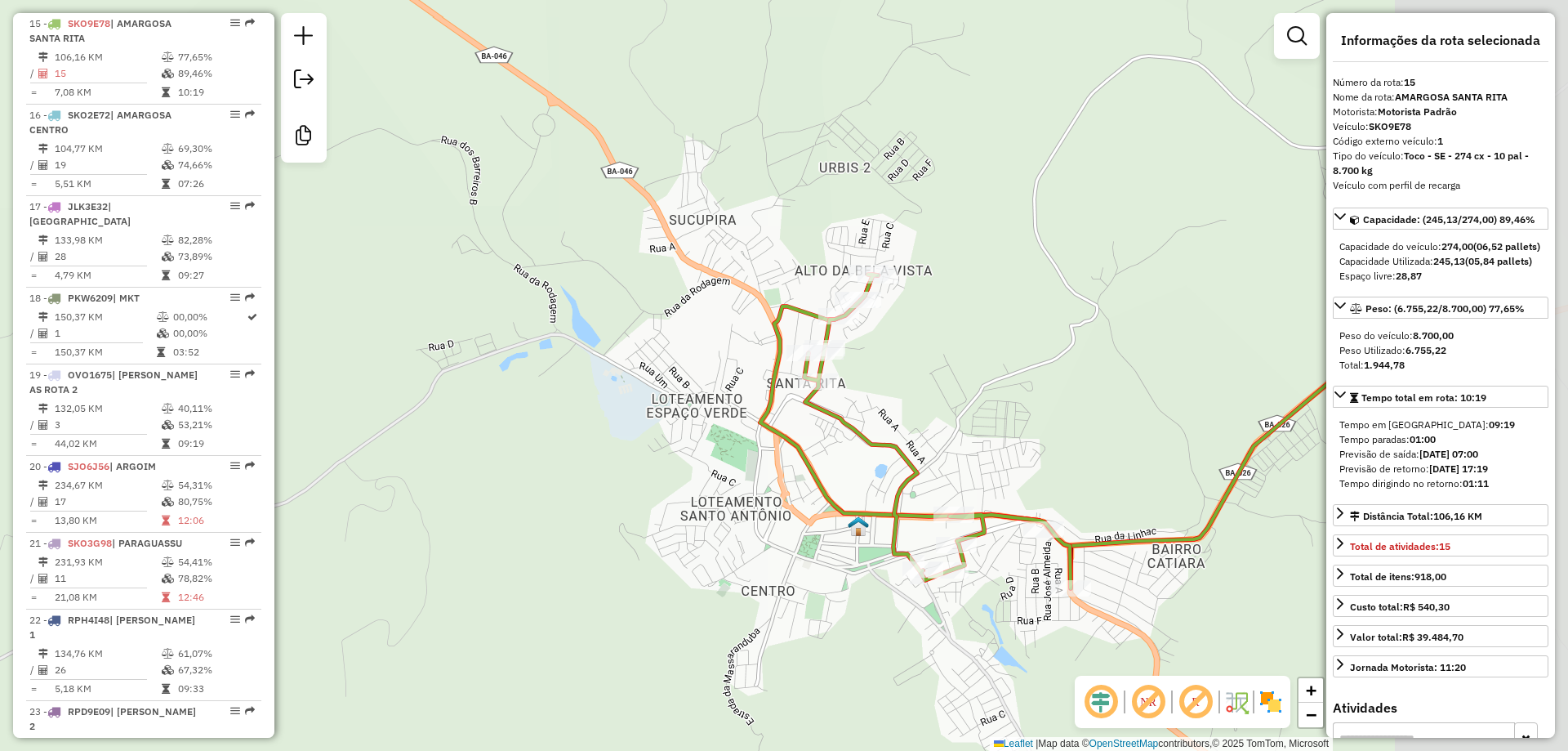
drag, startPoint x: 1078, startPoint y: 448, endPoint x: 869, endPoint y: 366, distance: 224.5
click at [869, 366] on div "Janela de atendimento Grade de atendimento Capacidade Transportadoras Veículos …" at bounding box center [784, 375] width 1568 height 751
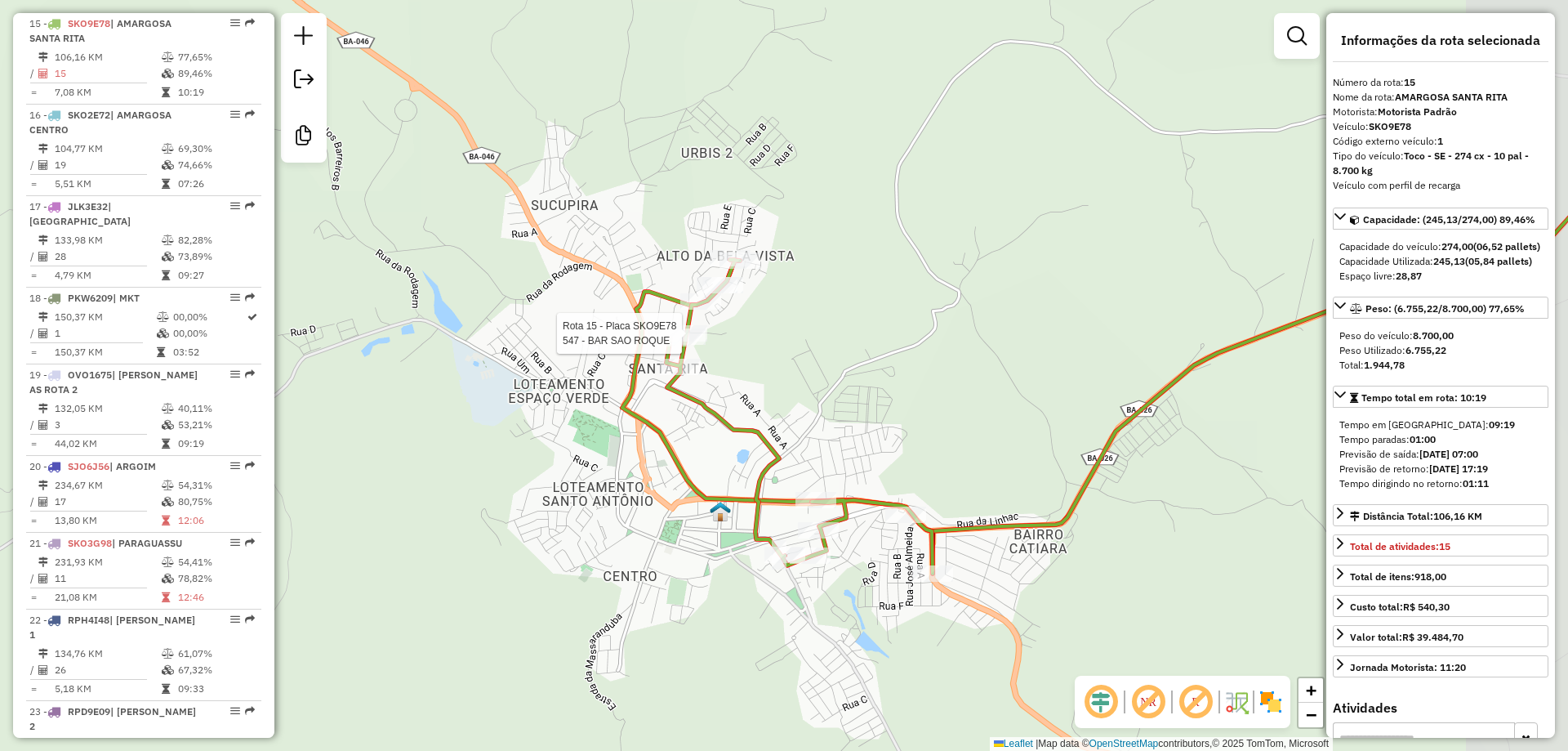
drag, startPoint x: 1032, startPoint y: 459, endPoint x: 857, endPoint y: 444, distance: 175.6
click at [857, 444] on div "Rota 15 - Placa SKO9E78 547 - BAR SAO ROQUE Janela de atendimento Grade de aten…" at bounding box center [784, 375] width 1568 height 751
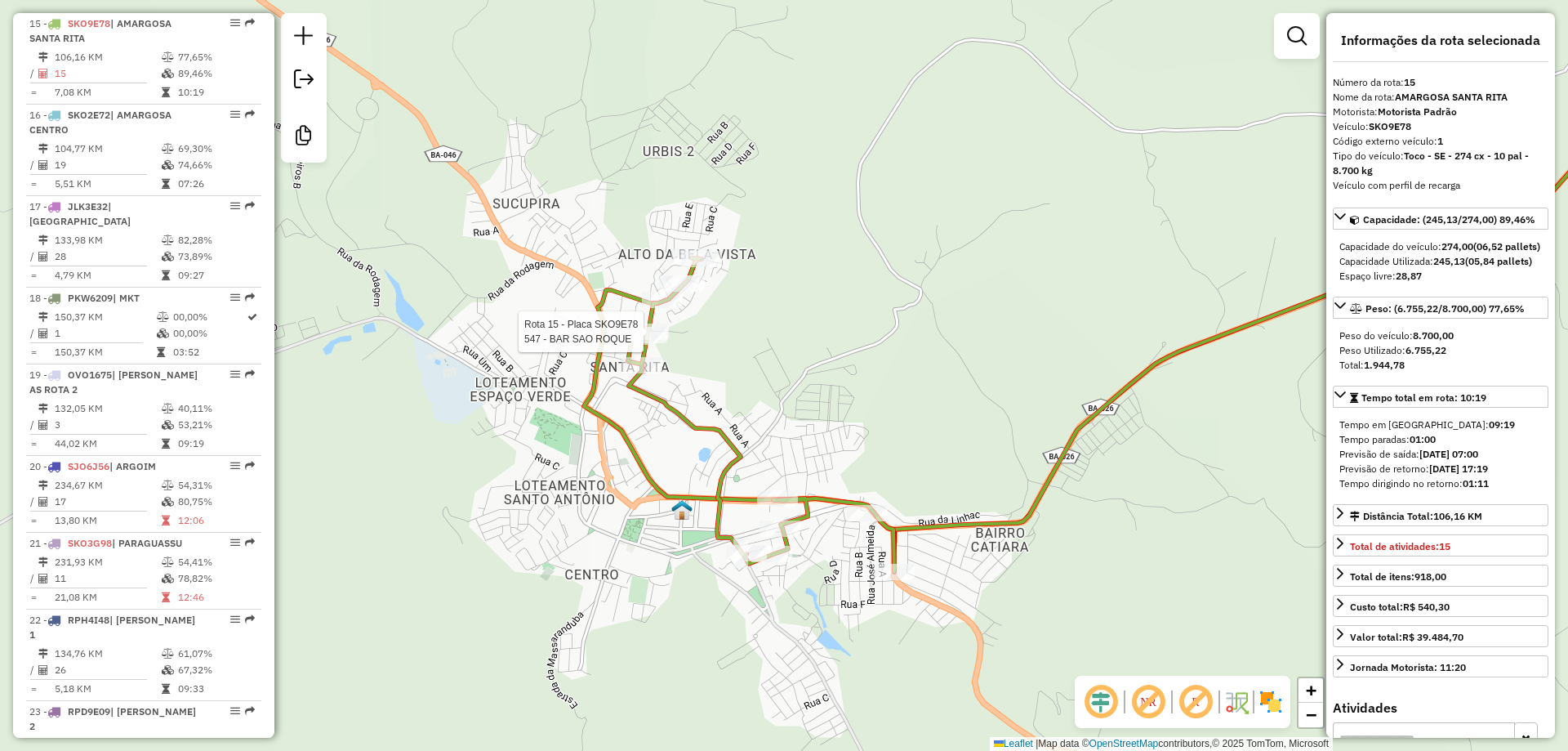
click at [820, 364] on div "Rota 15 - Placa SKO9E78 547 - BAR SAO ROQUE Janela de atendimento Grade de aten…" at bounding box center [784, 375] width 1568 height 751
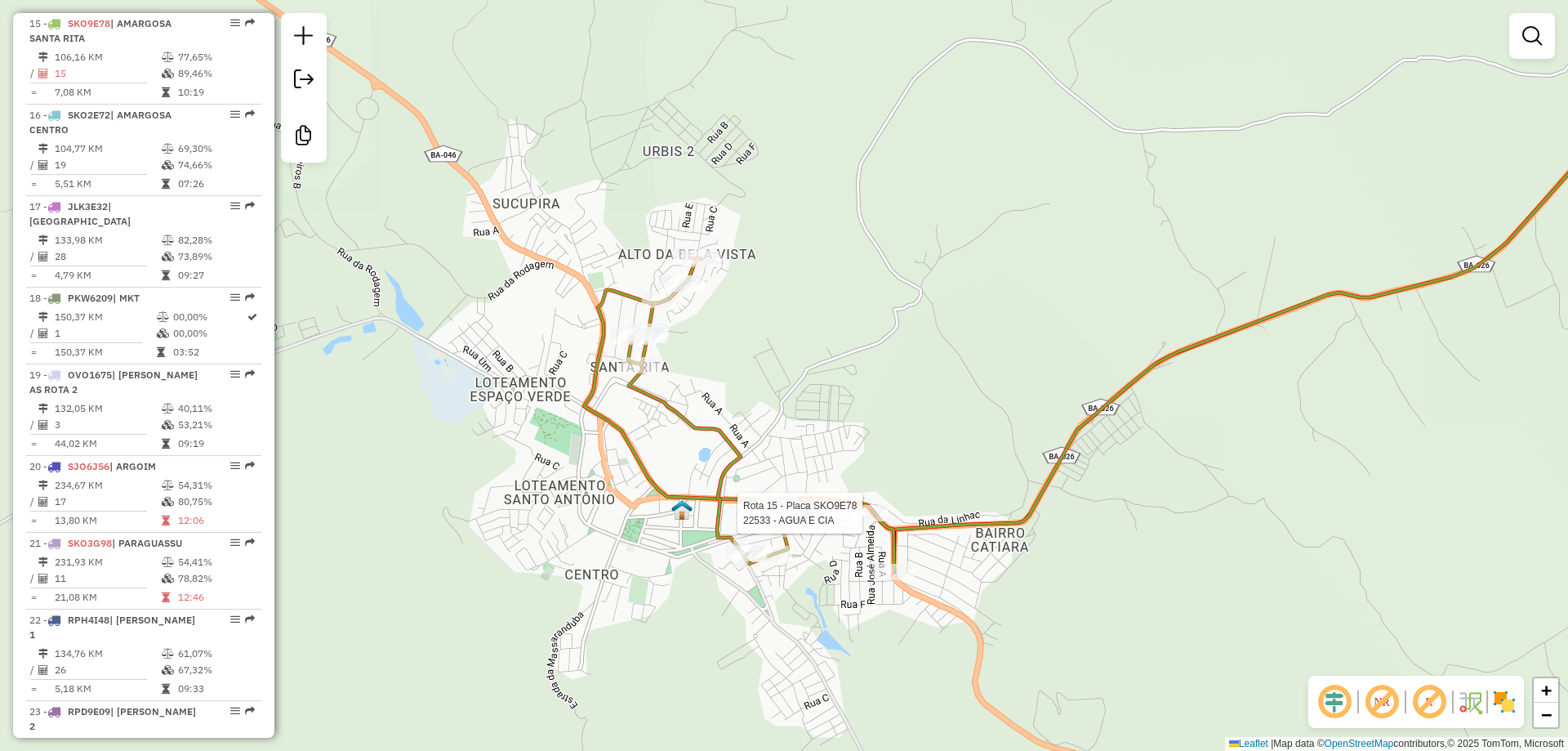
select select "**********"
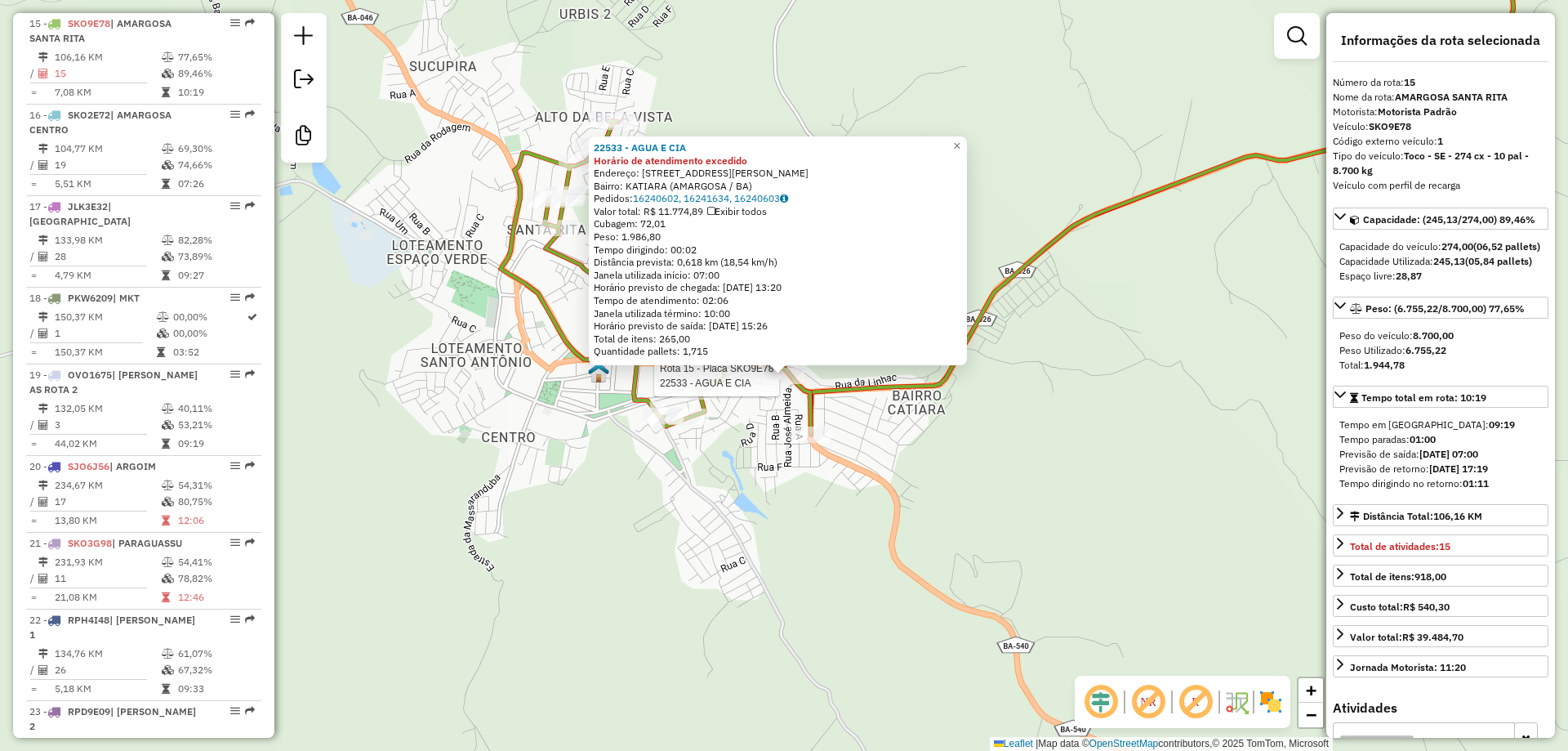
click at [928, 102] on div "Rota 15 - Placa SKO9E78 22533 - AGUA E CIA 22533 - AGUA E CIA Horário de atendi…" at bounding box center [784, 375] width 1568 height 751
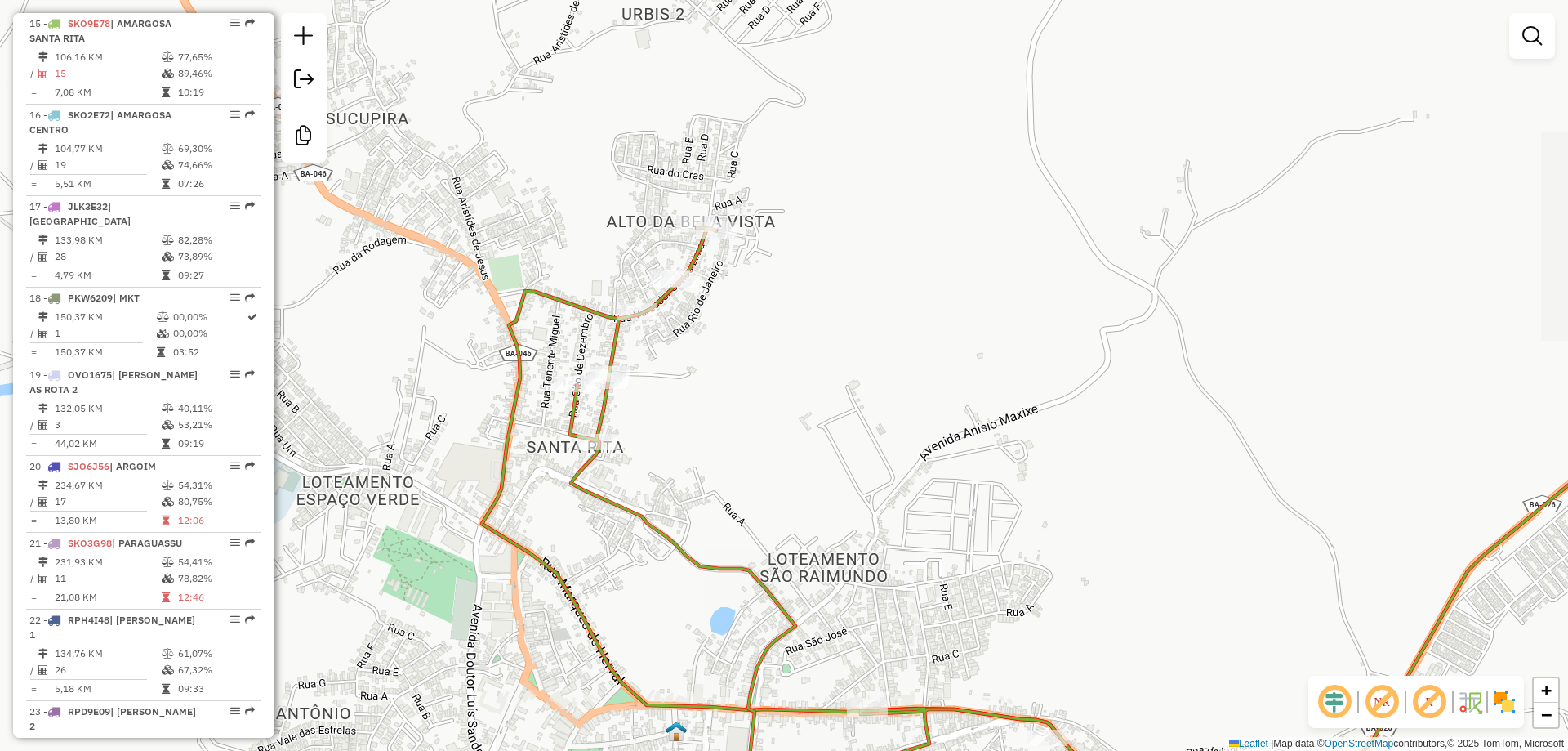
drag, startPoint x: 648, startPoint y: 453, endPoint x: 702, endPoint y: 407, distance: 70.9
click at [702, 407] on div "Janela de atendimento Grade de atendimento Capacidade Transportadoras Veículos …" at bounding box center [784, 375] width 1568 height 751
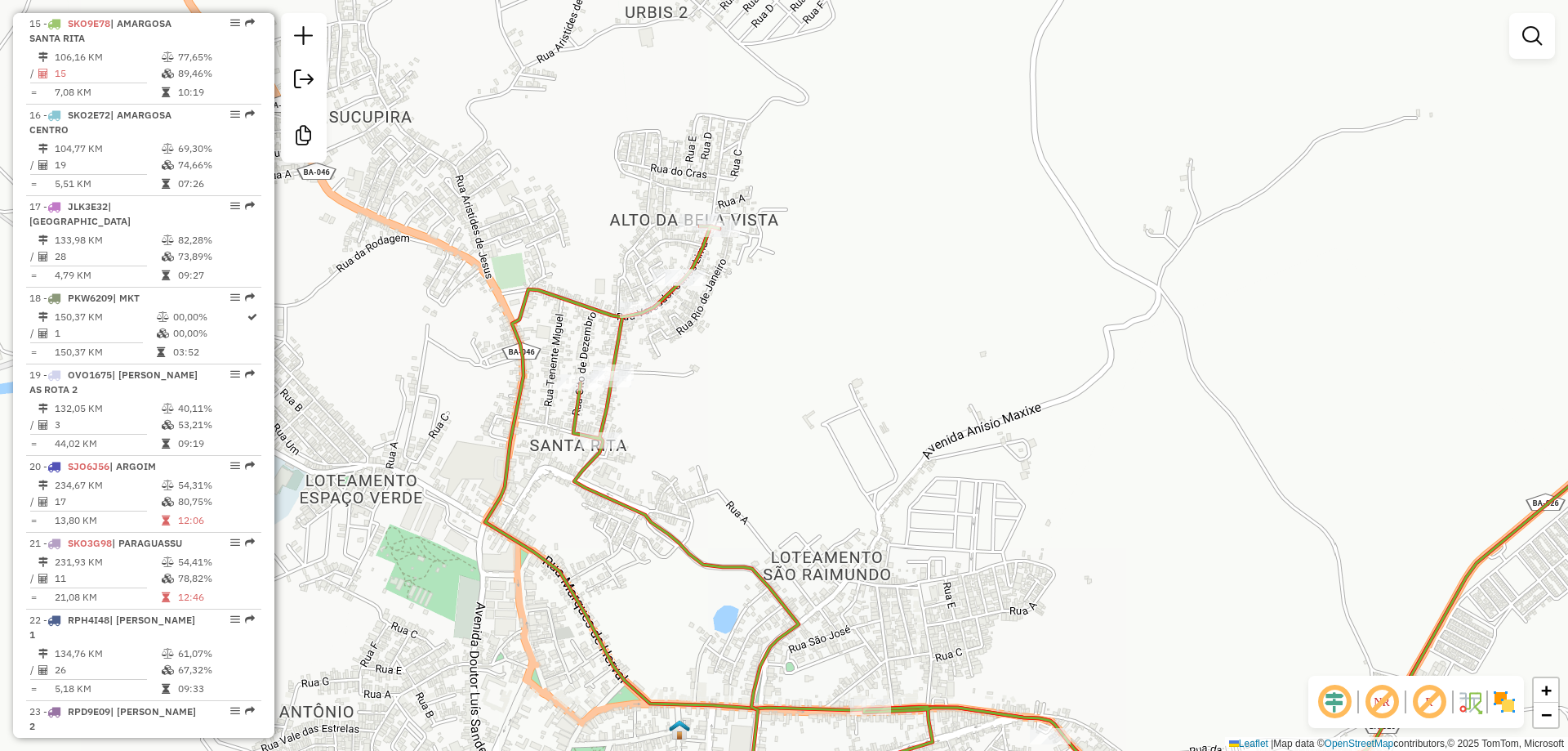
click at [944, 47] on div "Janela de atendimento Grade de atendimento Capacidade Transportadoras Veículos …" at bounding box center [784, 375] width 1568 height 751
